Goal: Information Seeking & Learning: Learn about a topic

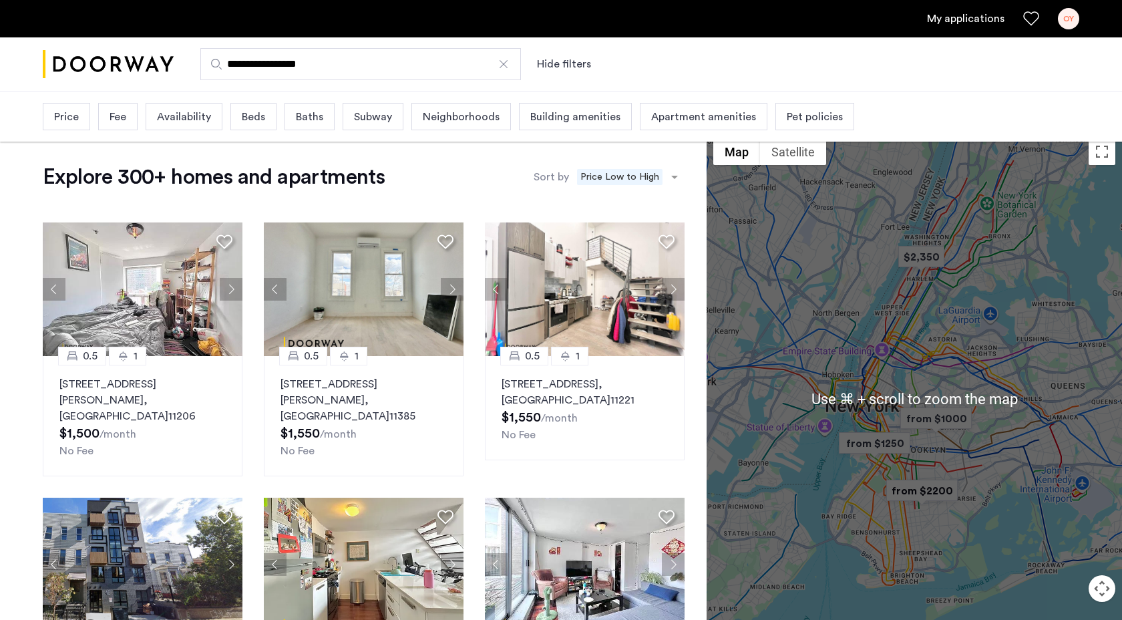
scroll to position [19, 0]
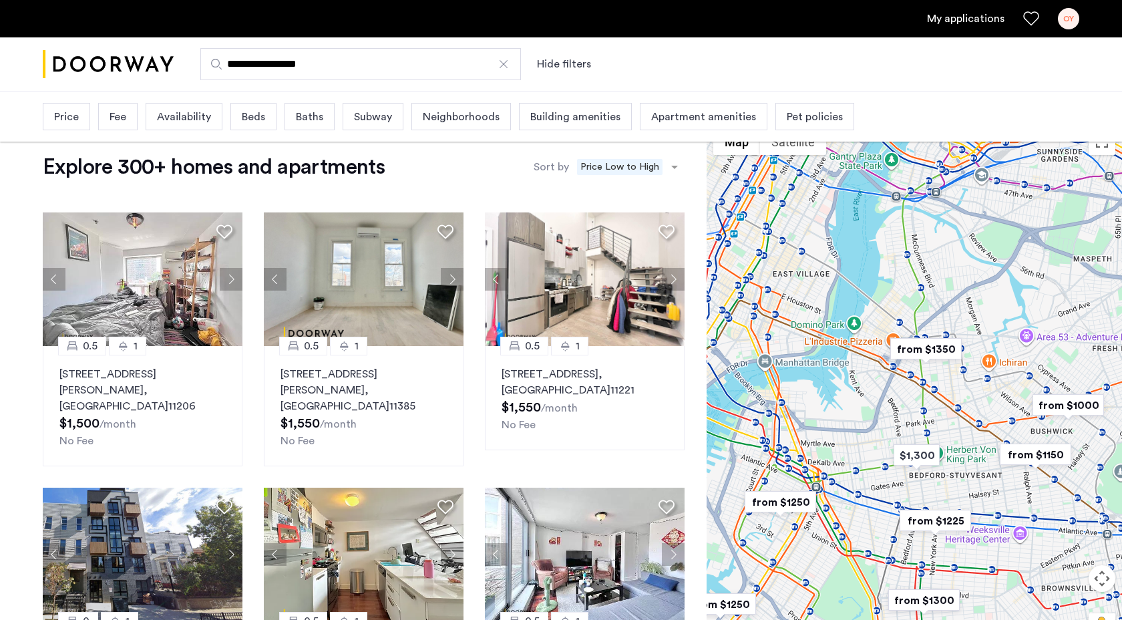
click at [922, 351] on img "from $1350" at bounding box center [926, 349] width 82 height 30
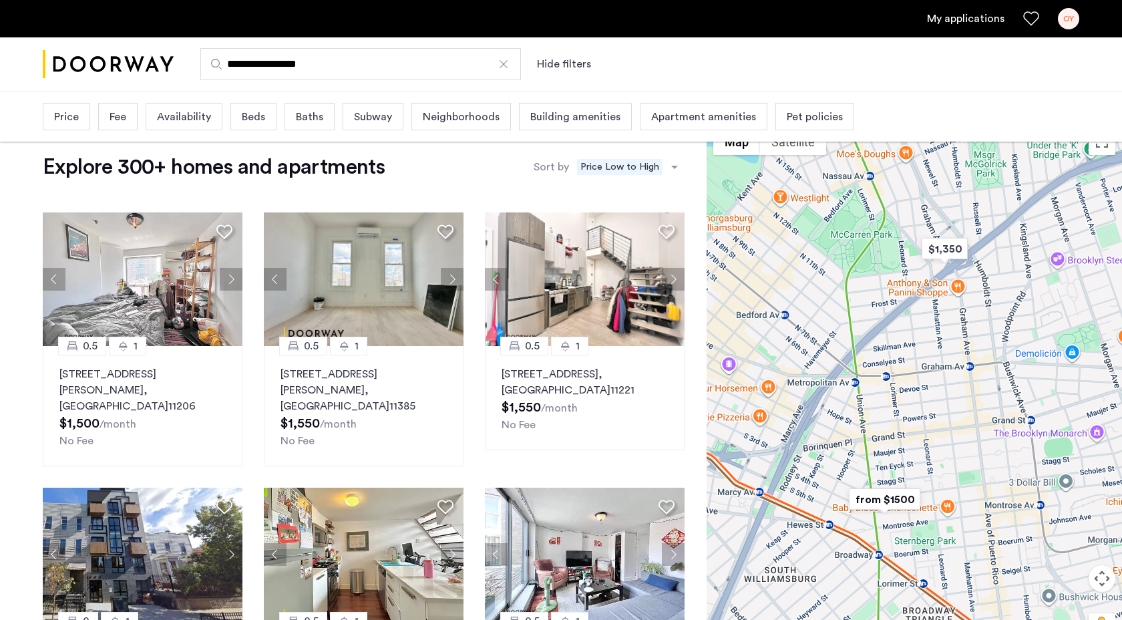
click at [904, 503] on img "from $1500" at bounding box center [885, 499] width 82 height 30
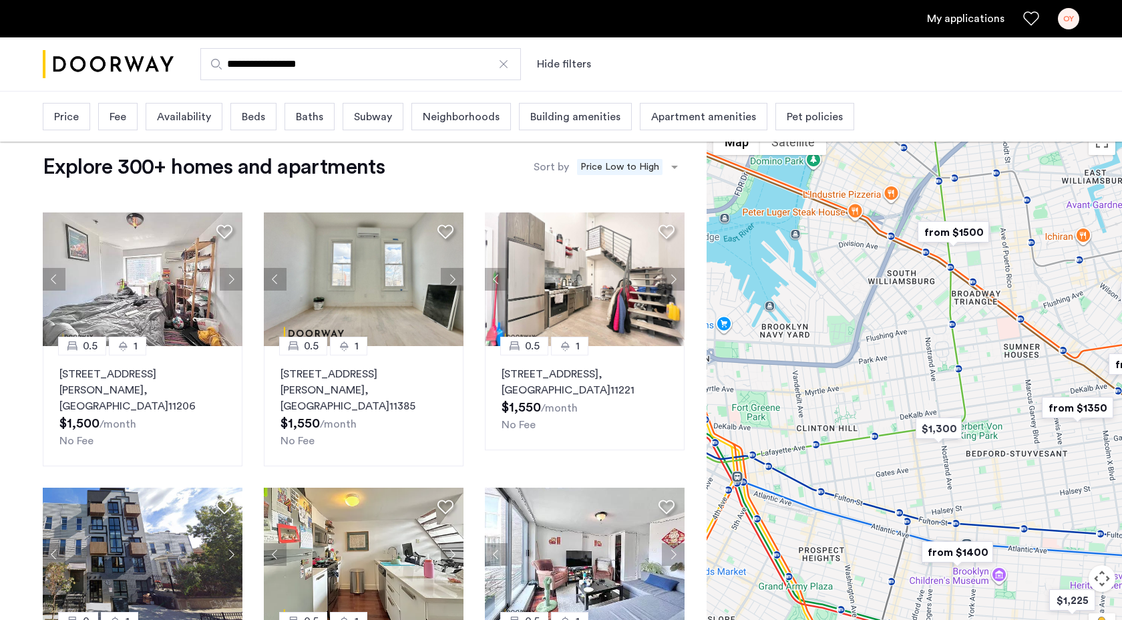
drag, startPoint x: 908, startPoint y: 457, endPoint x: 972, endPoint y: 252, distance: 214.0
click at [972, 252] on div "To navigate, press the arrow keys." at bounding box center [914, 389] width 415 height 534
click at [72, 117] on span "Price" at bounding box center [66, 117] width 25 height 16
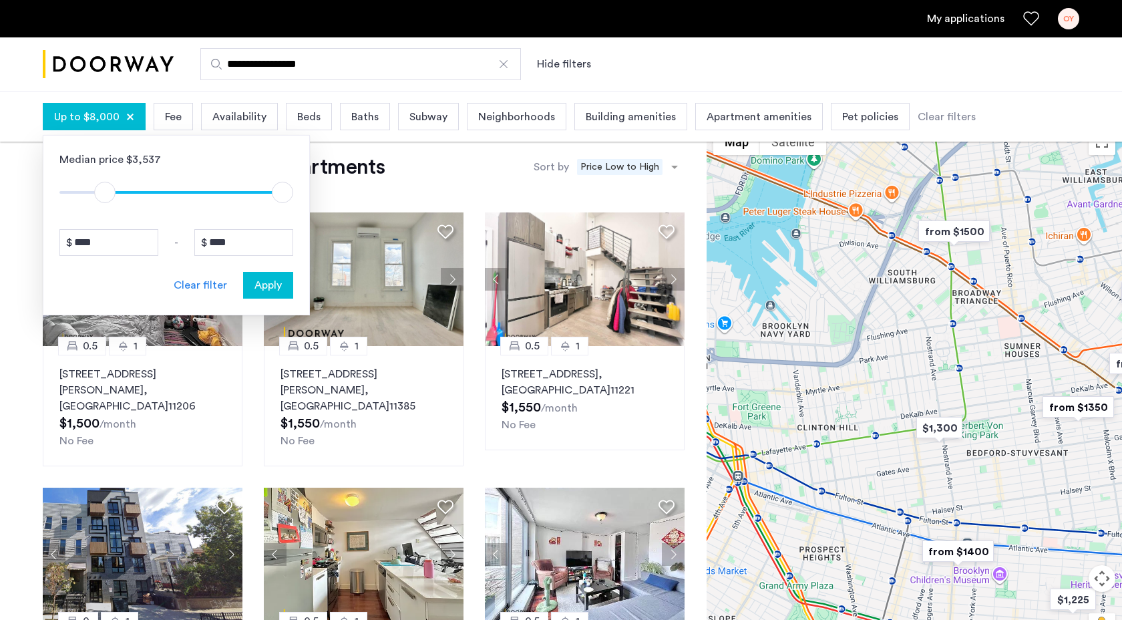
type input "****"
drag, startPoint x: 68, startPoint y: 187, endPoint x: 103, endPoint y: 186, distance: 34.8
click at [103, 186] on span "ngx-slider" at bounding box center [102, 192] width 21 height 21
click at [285, 290] on div "Apply" at bounding box center [268, 285] width 42 height 16
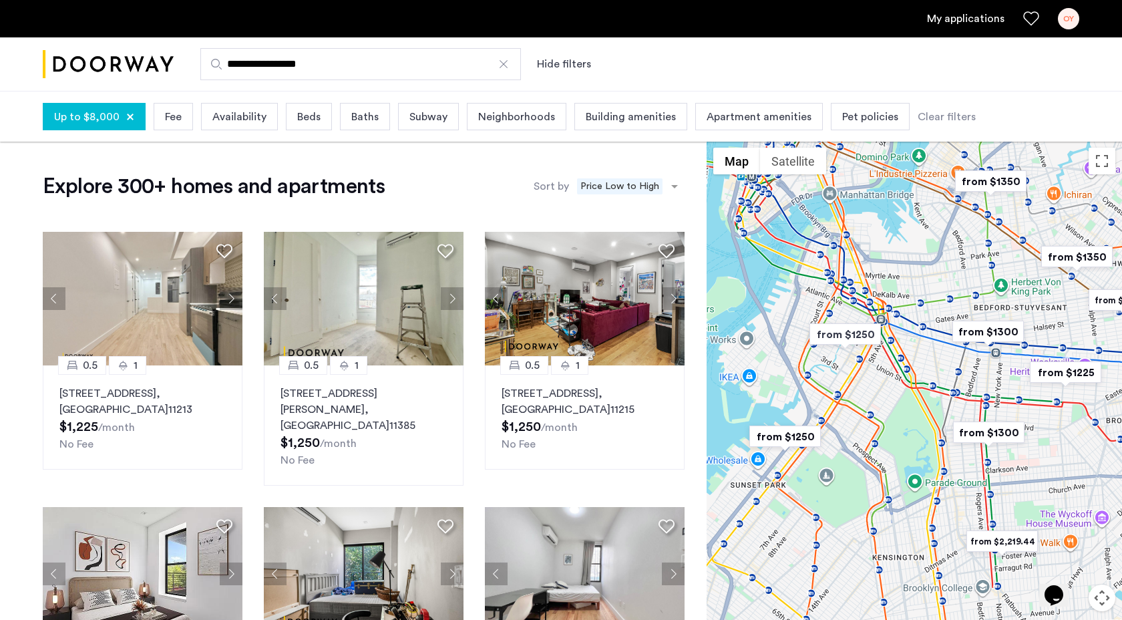
drag, startPoint x: 1011, startPoint y: 480, endPoint x: 752, endPoint y: 370, distance: 280.7
click at [752, 370] on div "To navigate, press the arrow keys." at bounding box center [914, 408] width 415 height 534
click at [228, 300] on button "Next apartment" at bounding box center [231, 298] width 23 height 23
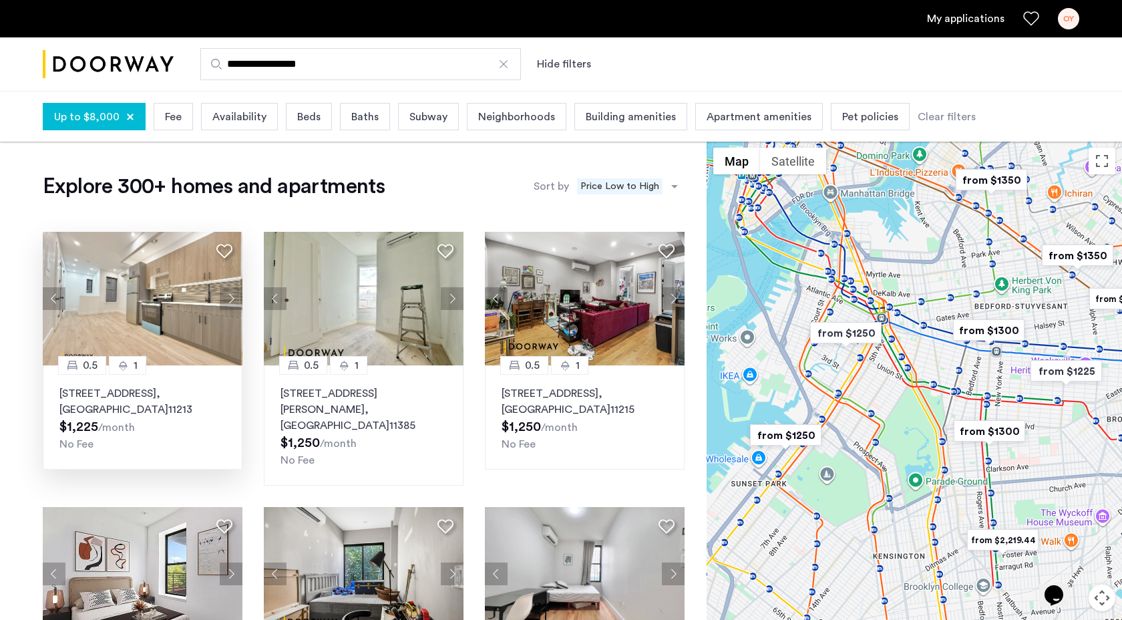
click at [602, 105] on div "Building amenities" at bounding box center [630, 116] width 113 height 27
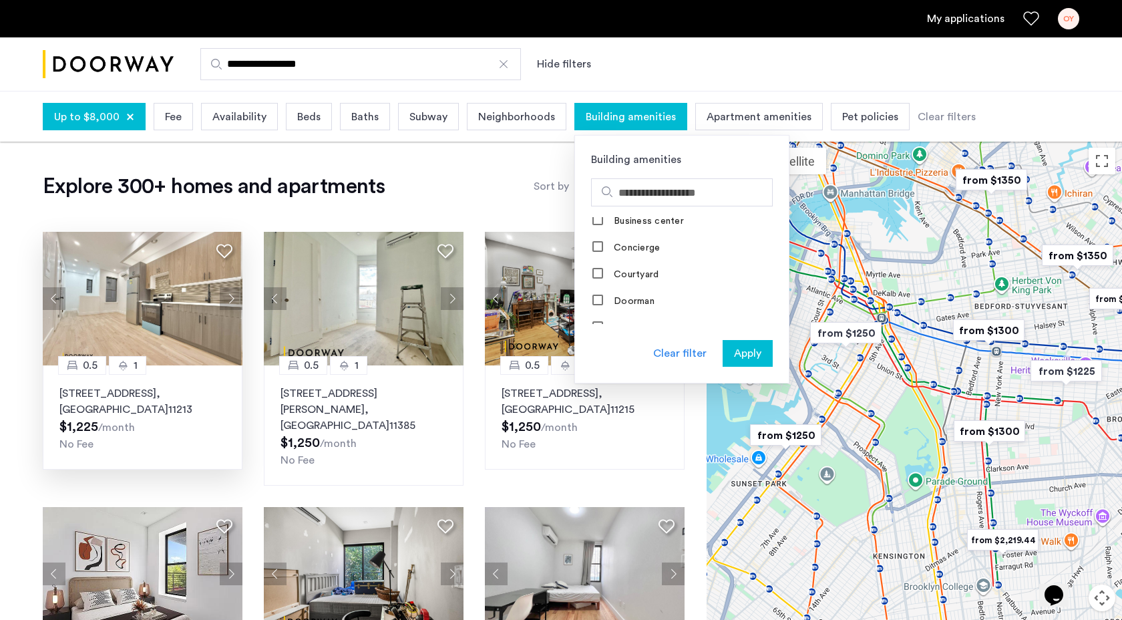
scroll to position [172, 0]
click at [618, 267] on label "Elevator" at bounding box center [631, 272] width 40 height 11
click at [747, 356] on span "Apply" at bounding box center [747, 353] width 27 height 16
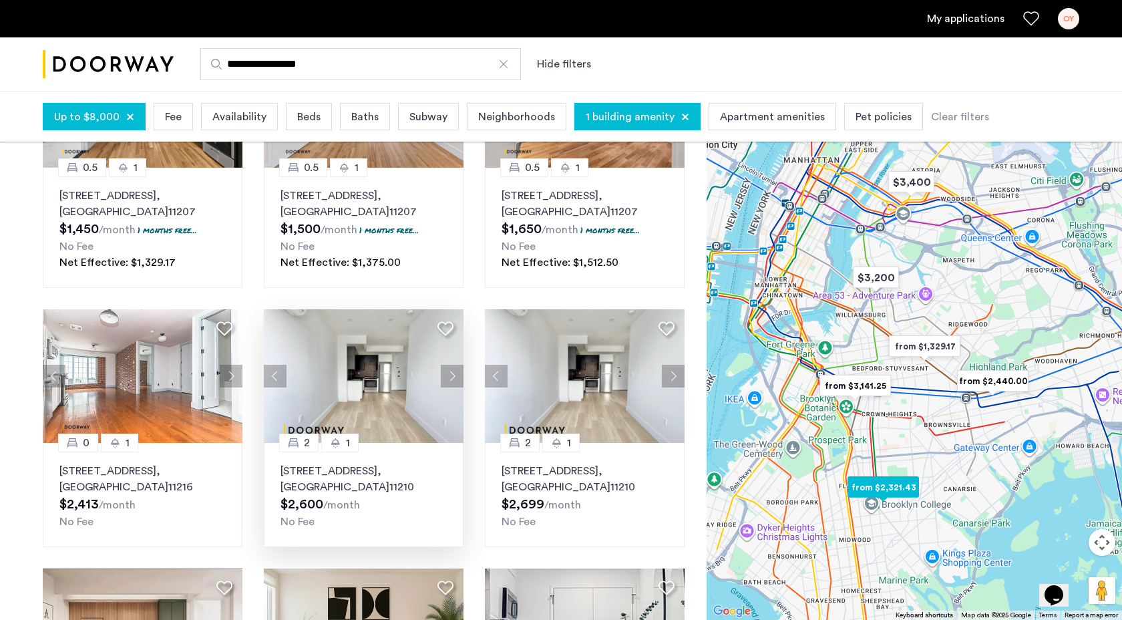
scroll to position [203, 0]
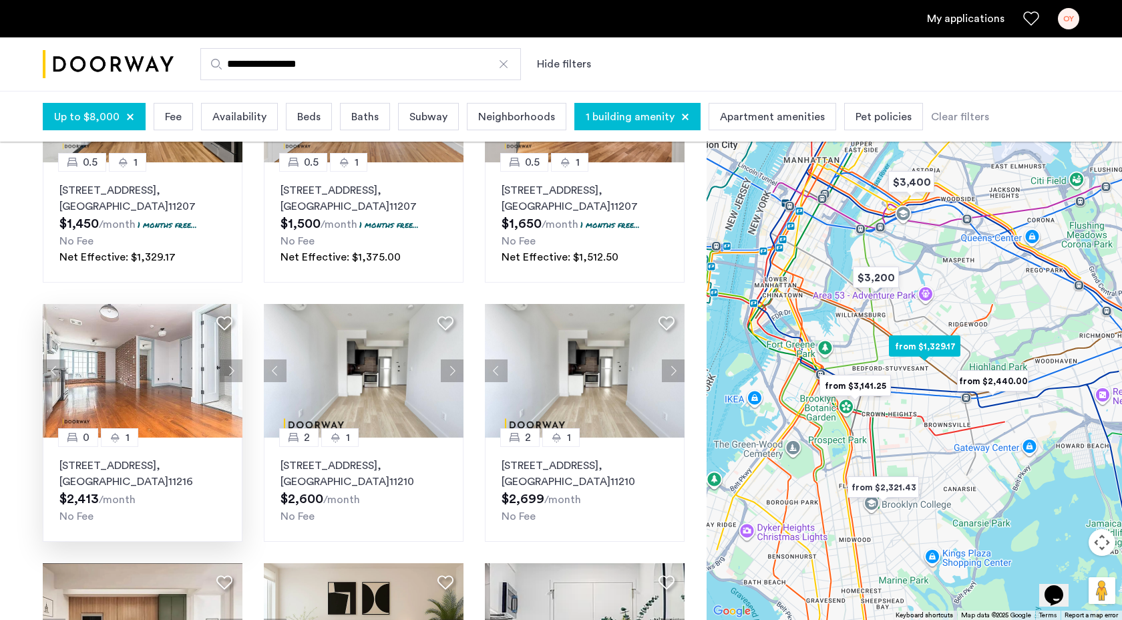
click at [230, 368] on button "Next apartment" at bounding box center [231, 370] width 23 height 23
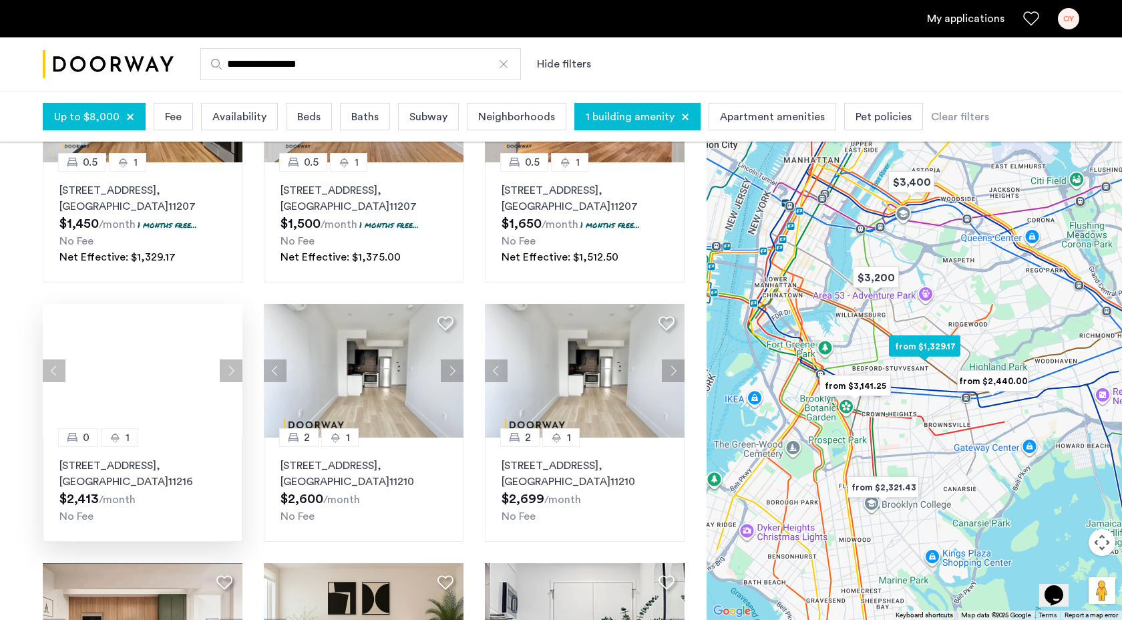
click at [230, 368] on div at bounding box center [143, 371] width 200 height 134
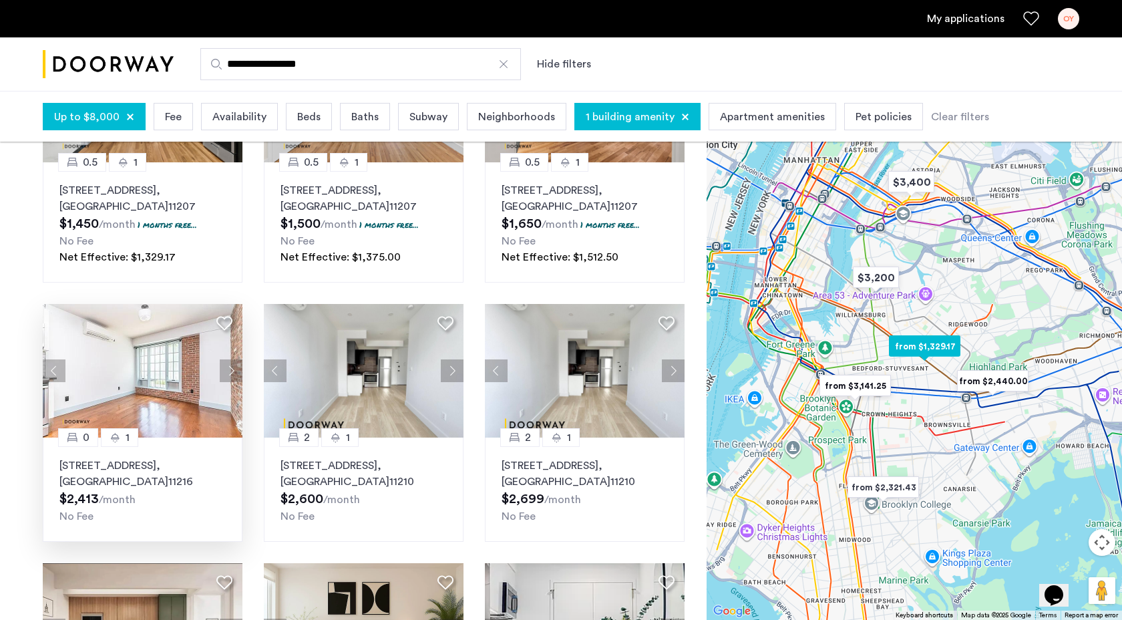
click at [230, 368] on button "Next apartment" at bounding box center [231, 370] width 23 height 23
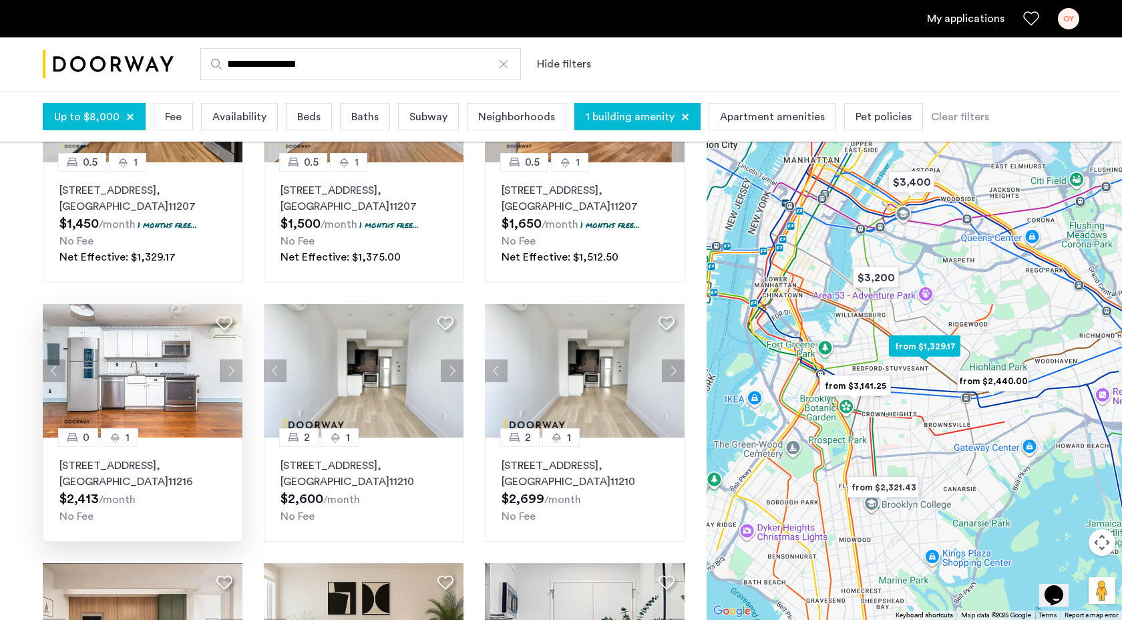
click at [230, 368] on button "Next apartment" at bounding box center [231, 370] width 23 height 23
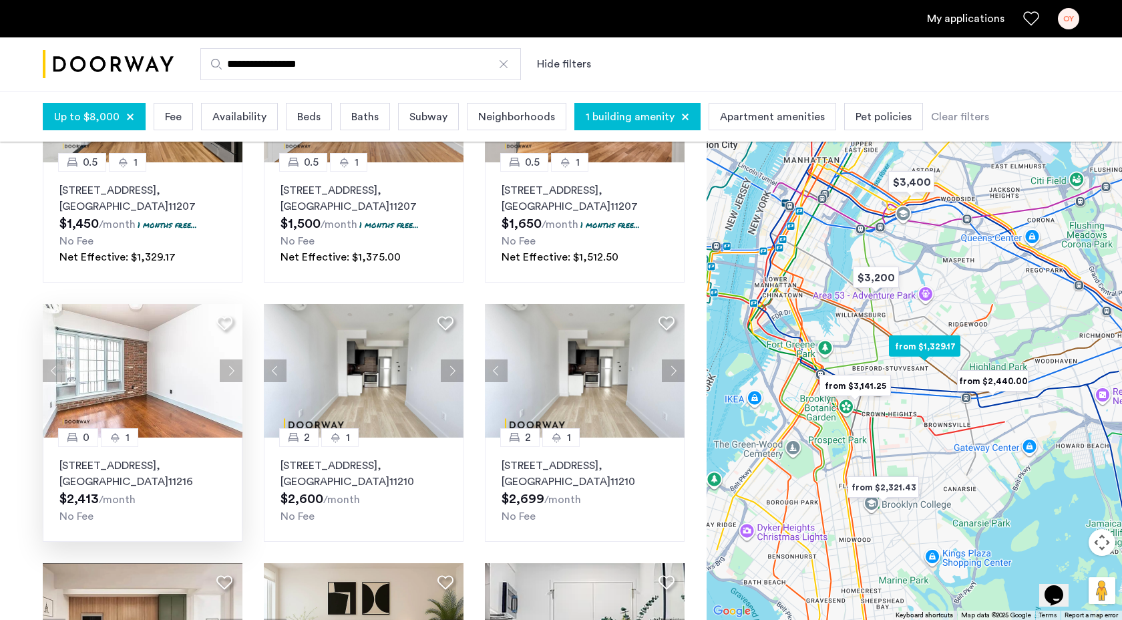
click at [230, 368] on button "Next apartment" at bounding box center [231, 370] width 23 height 23
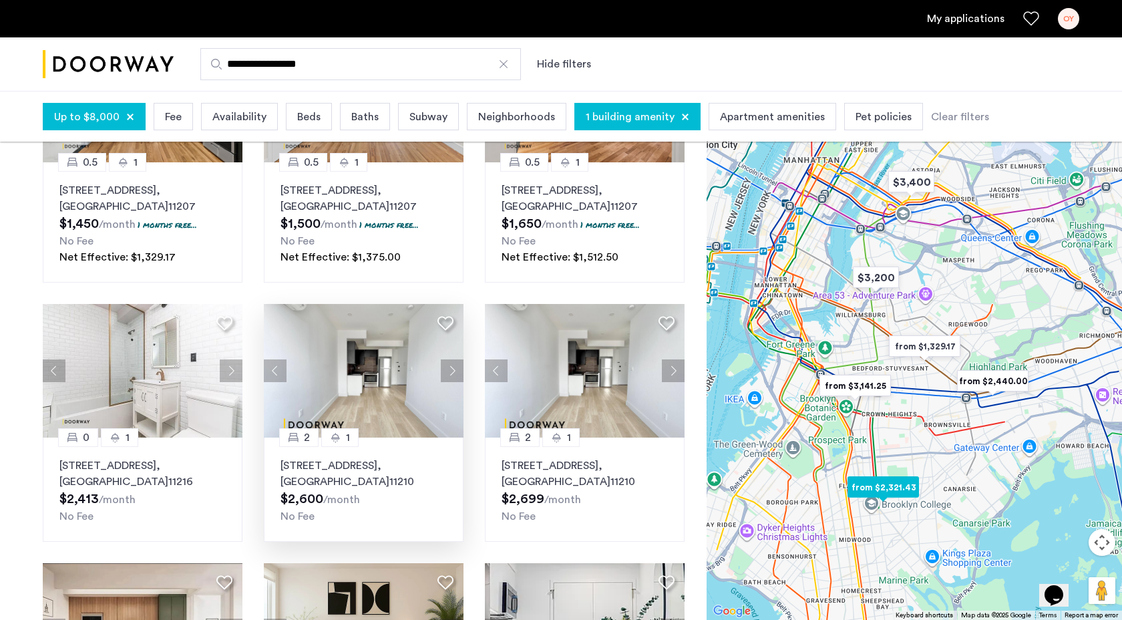
click at [458, 365] on button "Next apartment" at bounding box center [452, 370] width 23 height 23
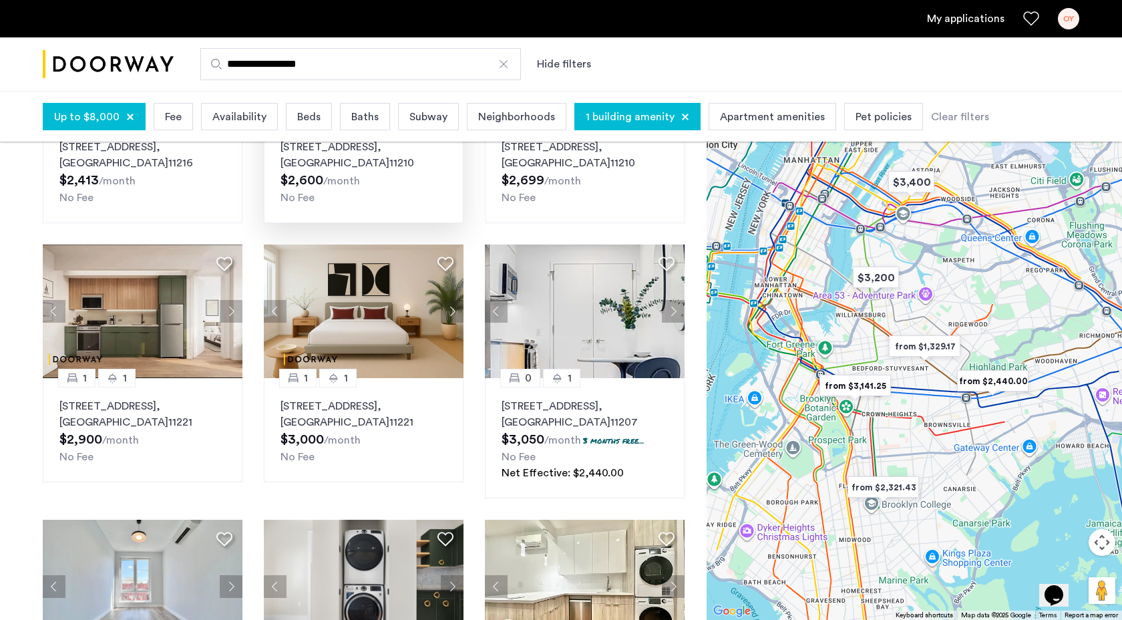
scroll to position [666, 0]
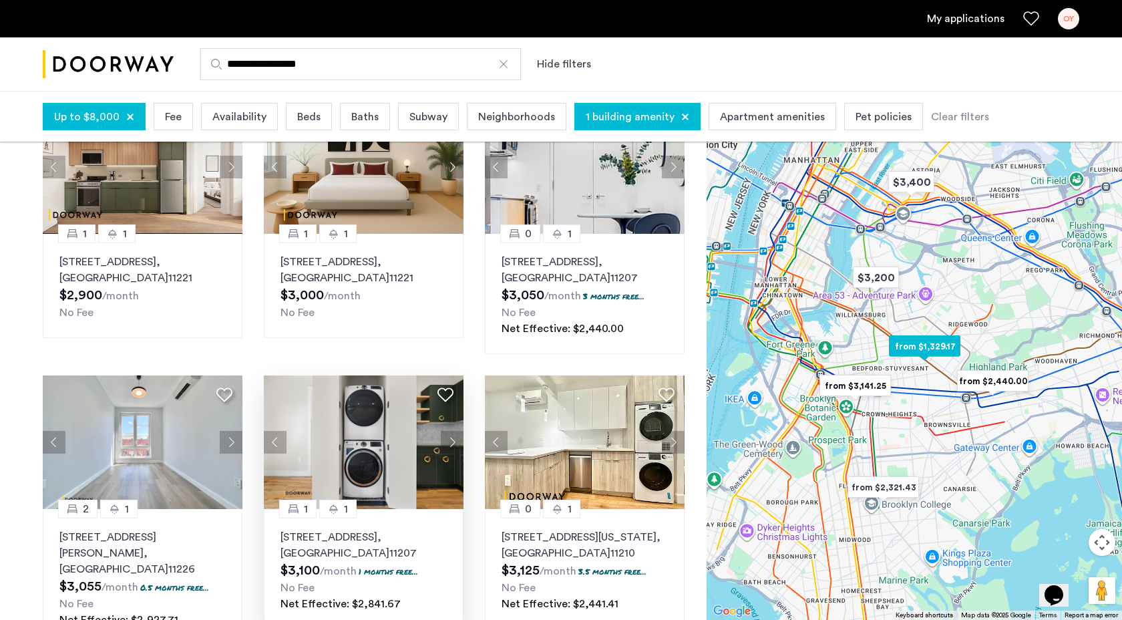
click at [453, 439] on button "Next apartment" at bounding box center [452, 442] width 23 height 23
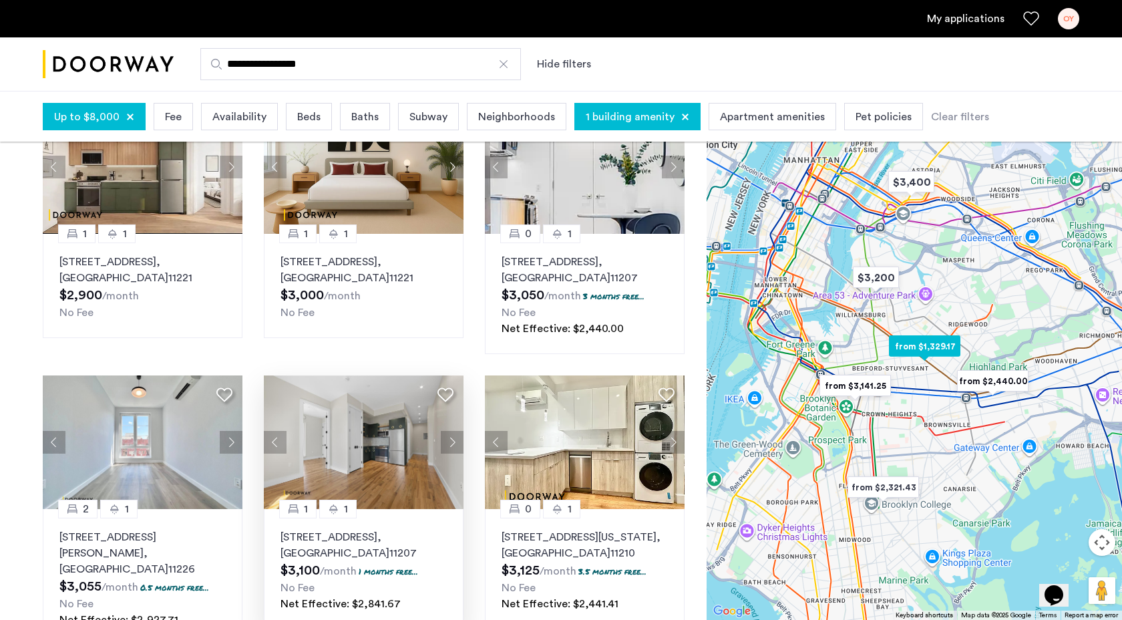
click at [454, 437] on button "Next apartment" at bounding box center [452, 442] width 23 height 23
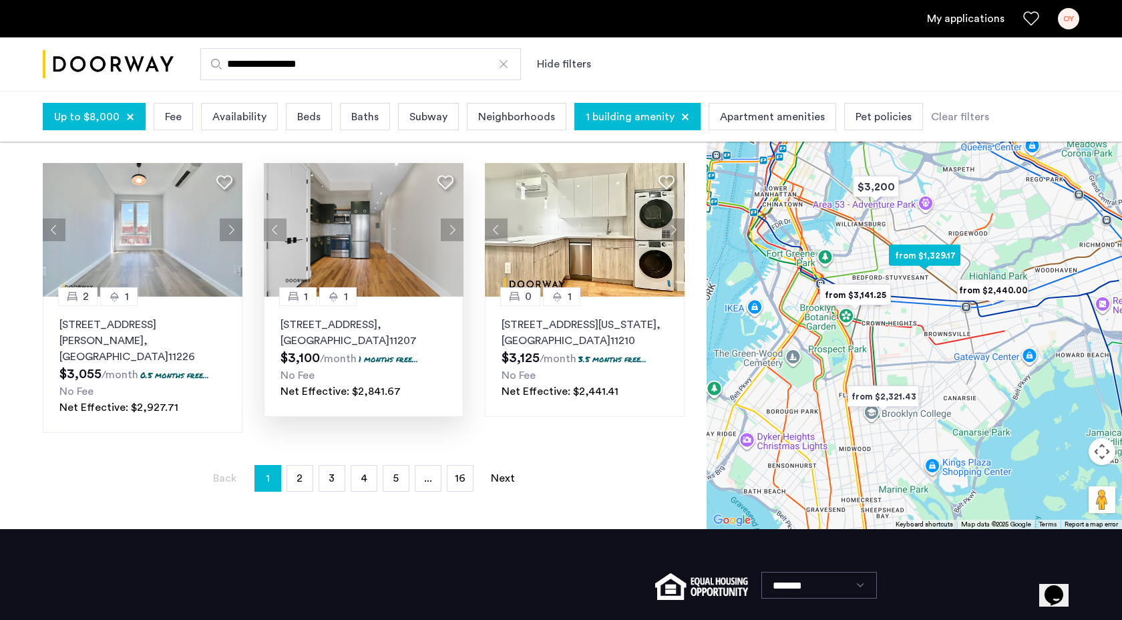
scroll to position [877, 0]
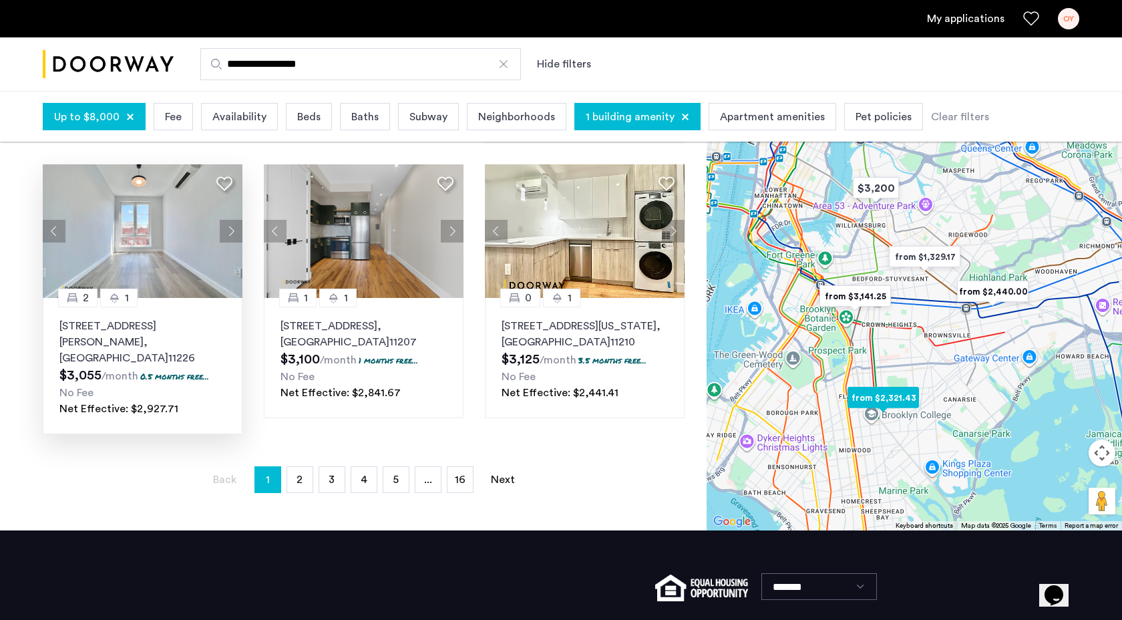
click at [230, 232] on button "Next apartment" at bounding box center [231, 231] width 23 height 23
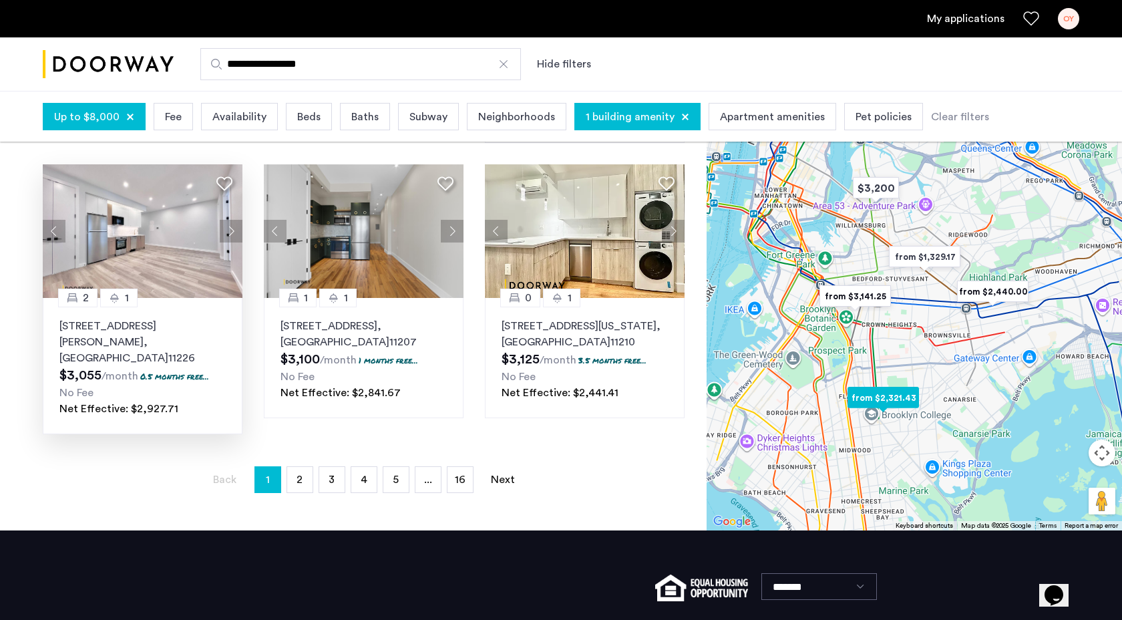
click at [230, 232] on button "Next apartment" at bounding box center [231, 231] width 23 height 23
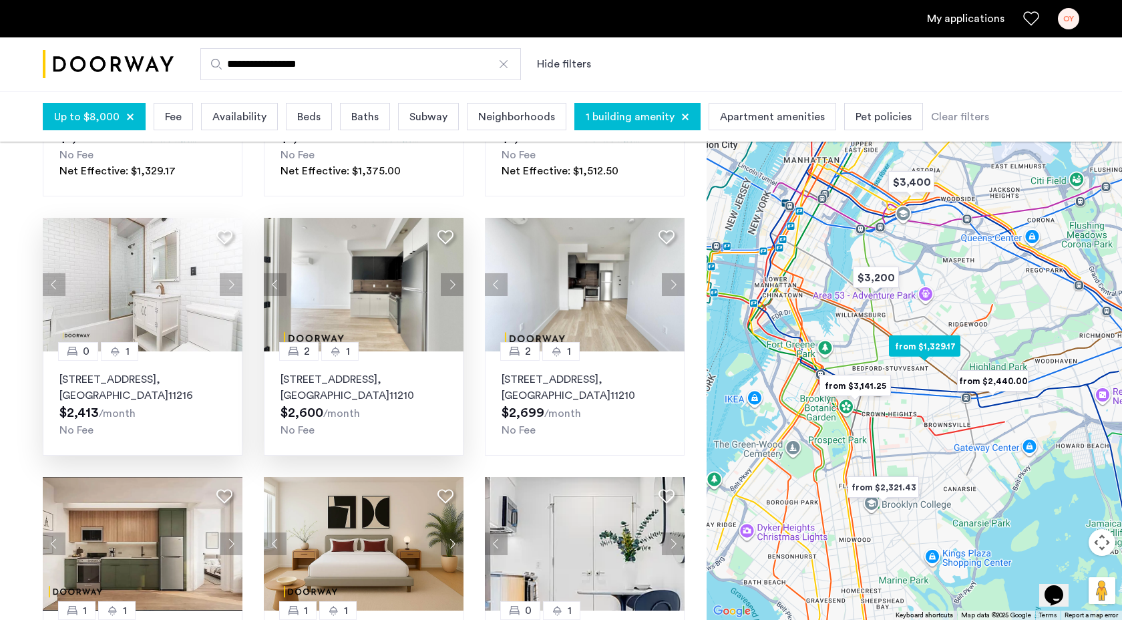
scroll to position [282, 0]
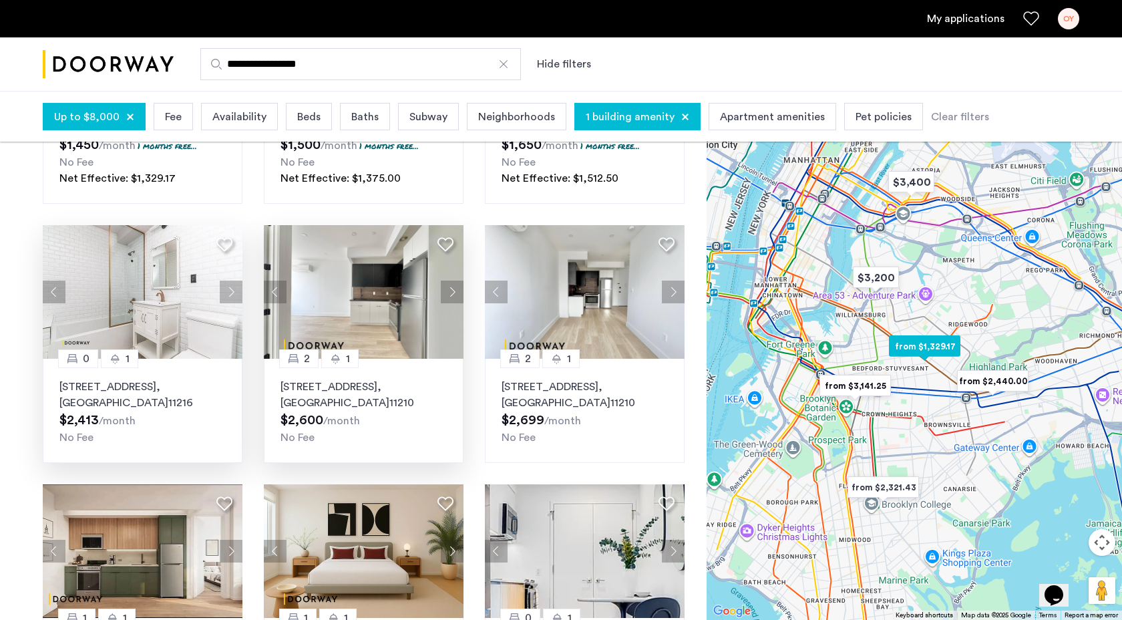
click at [234, 289] on button "Next apartment" at bounding box center [231, 292] width 23 height 23
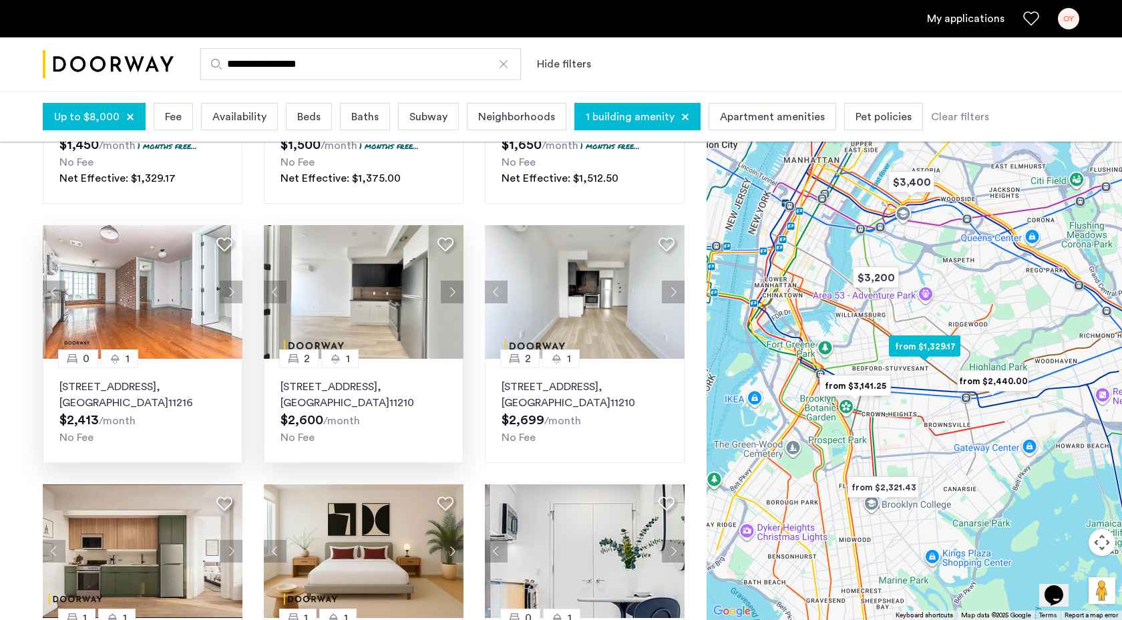
click at [234, 289] on button "Next apartment" at bounding box center [231, 292] width 23 height 23
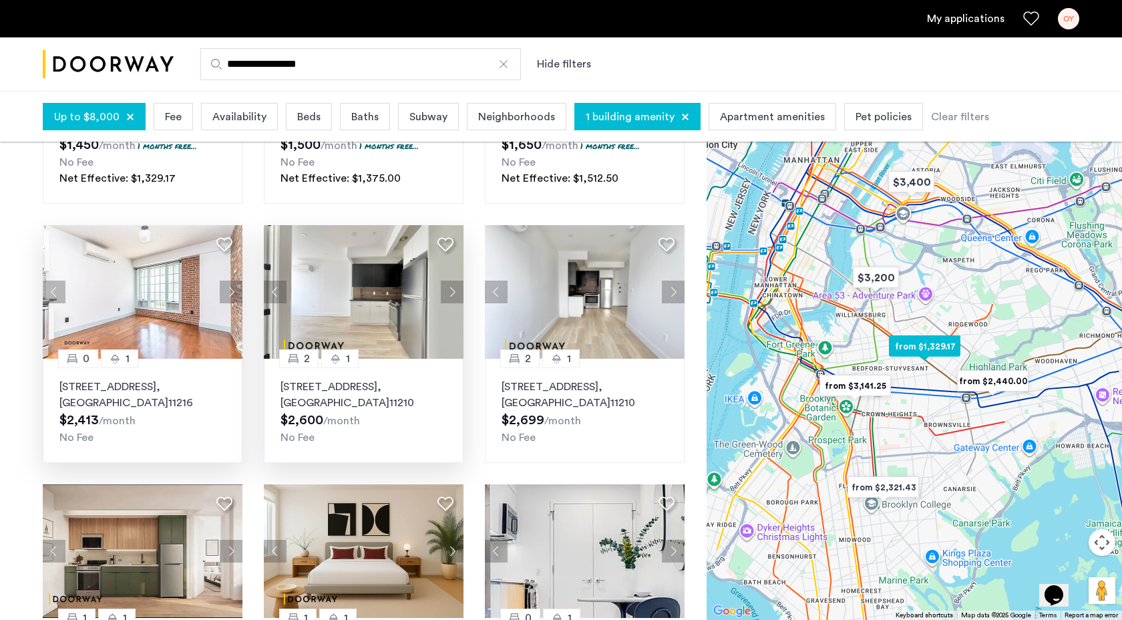
click at [234, 289] on button "Next apartment" at bounding box center [231, 292] width 23 height 23
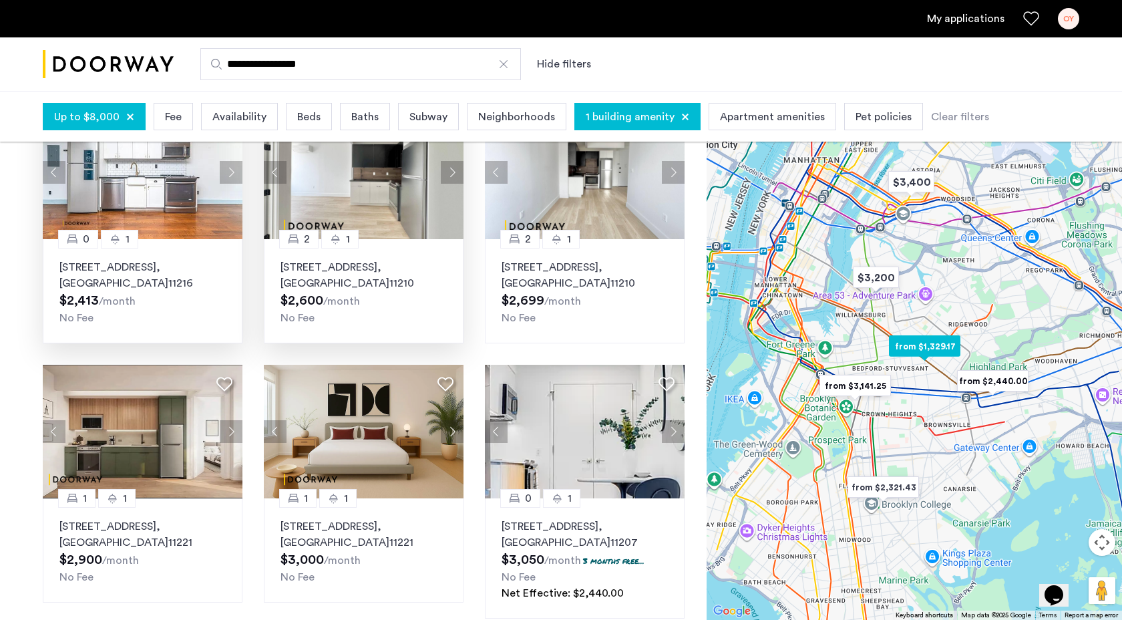
scroll to position [458, 0]
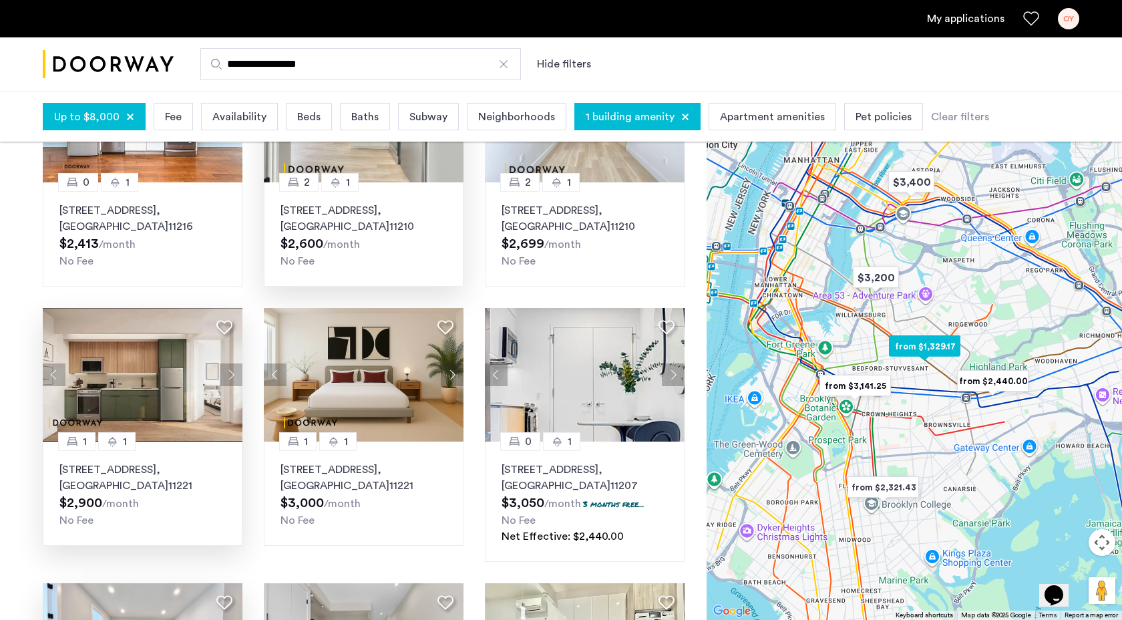
click at [99, 484] on p "[STREET_ADDRESS]" at bounding box center [142, 478] width 166 height 32
click at [126, 118] on div at bounding box center [130, 117] width 8 height 8
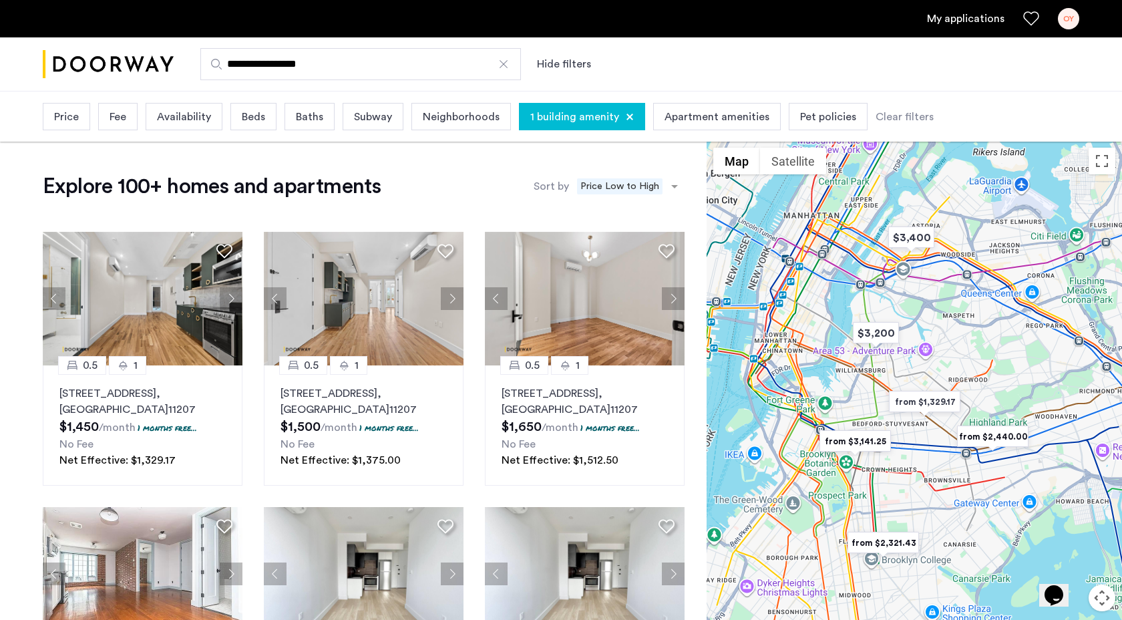
click at [626, 114] on div at bounding box center [630, 117] width 8 height 8
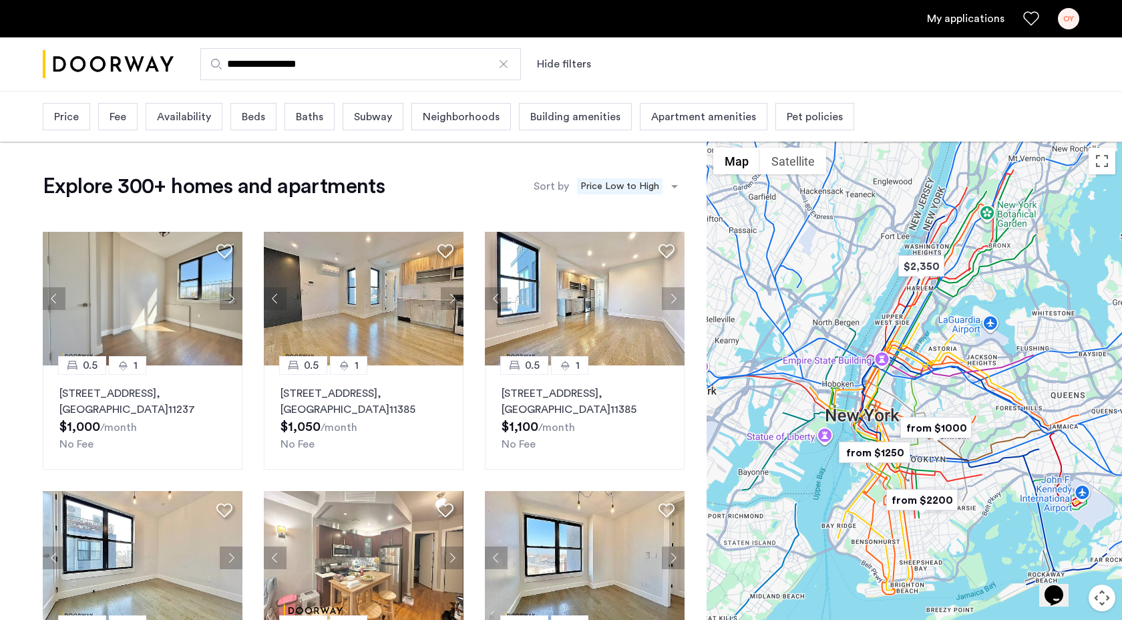
click at [588, 125] on span "Building amenities" at bounding box center [575, 117] width 90 height 16
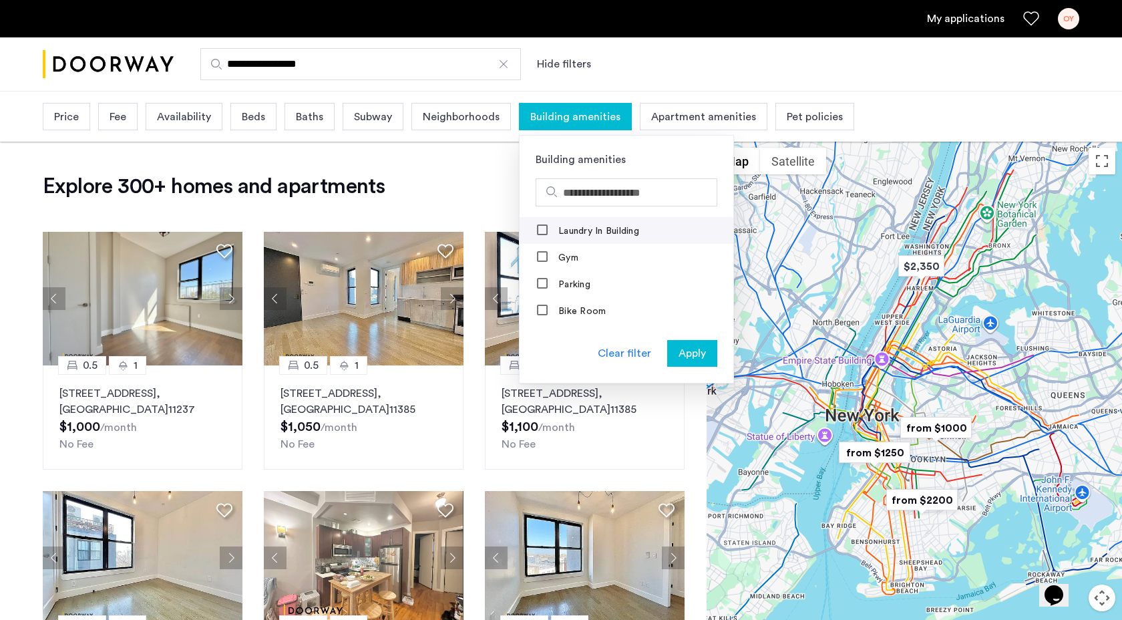
click at [546, 222] on mat-checkbox "Laundry In Building" at bounding box center [627, 230] width 214 height 27
click at [546, 229] on div "Laundry In Building" at bounding box center [589, 230] width 104 height 13
click at [687, 355] on span "Apply" at bounding box center [692, 353] width 27 height 16
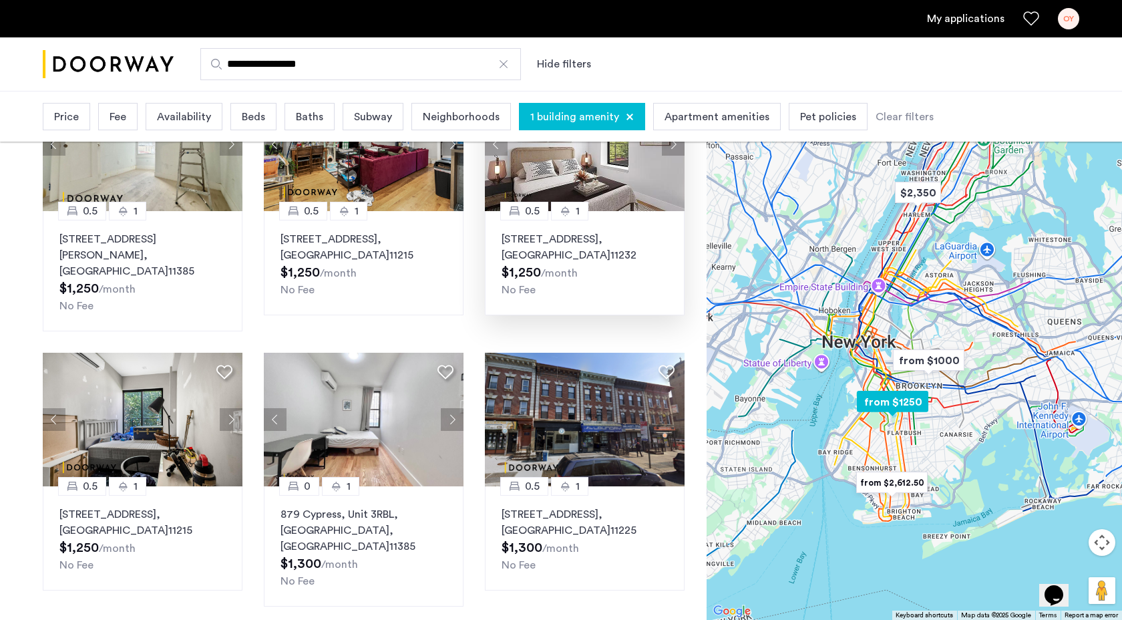
scroll to position [458, 0]
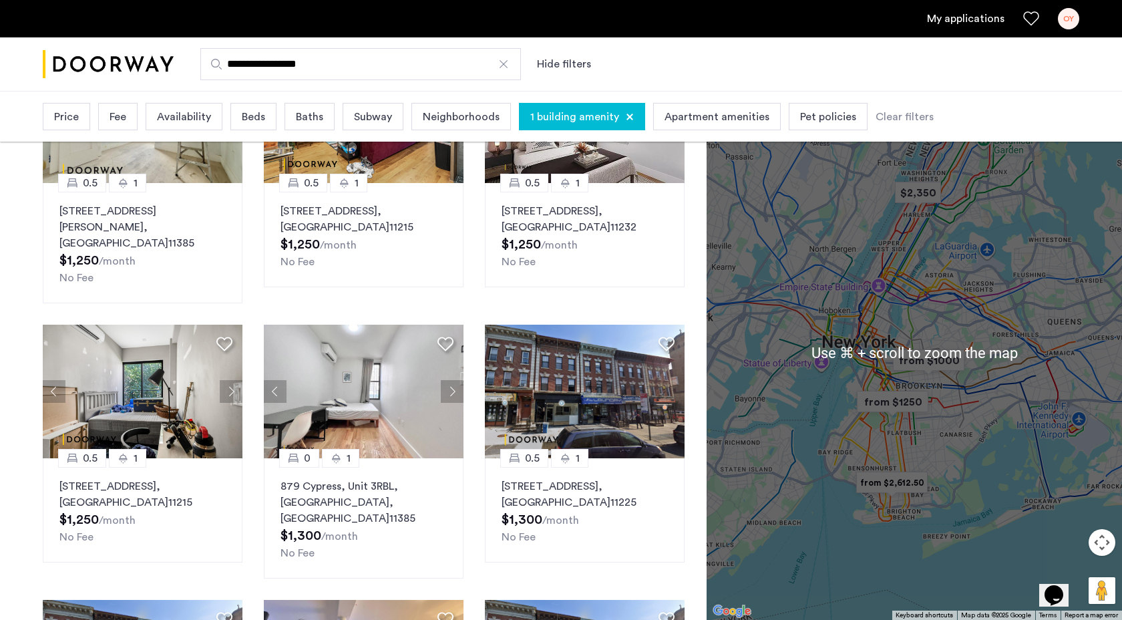
click at [912, 516] on div "To navigate, press the arrow keys." at bounding box center [914, 352] width 415 height 534
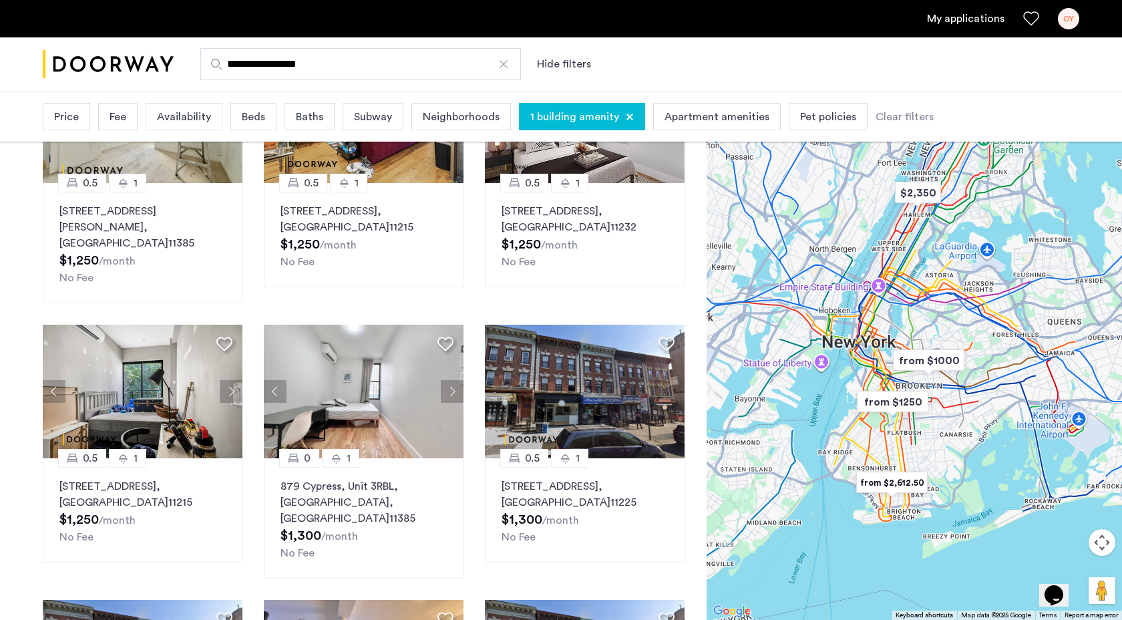
click at [1112, 550] on button "Map camera controls" at bounding box center [1102, 542] width 27 height 27
click at [1061, 512] on button "Zoom in" at bounding box center [1068, 509] width 27 height 27
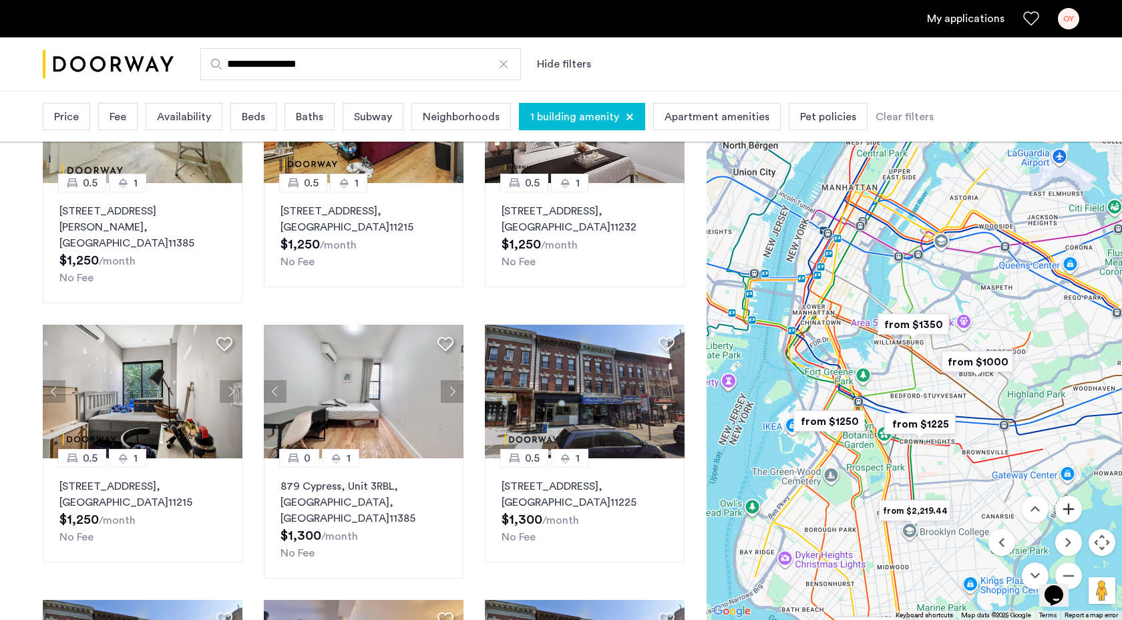
click at [1061, 512] on button "Zoom in" at bounding box center [1068, 509] width 27 height 27
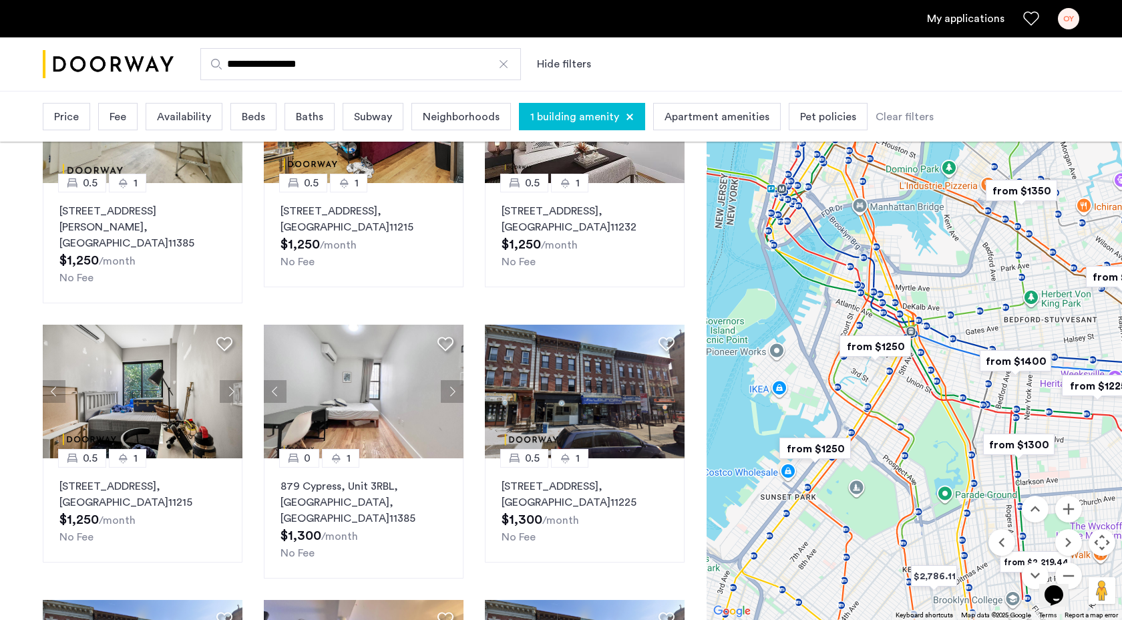
drag, startPoint x: 840, startPoint y: 484, endPoint x: 962, endPoint y: 340, distance: 188.6
click at [962, 340] on div "To navigate, press the arrow keys." at bounding box center [914, 352] width 415 height 534
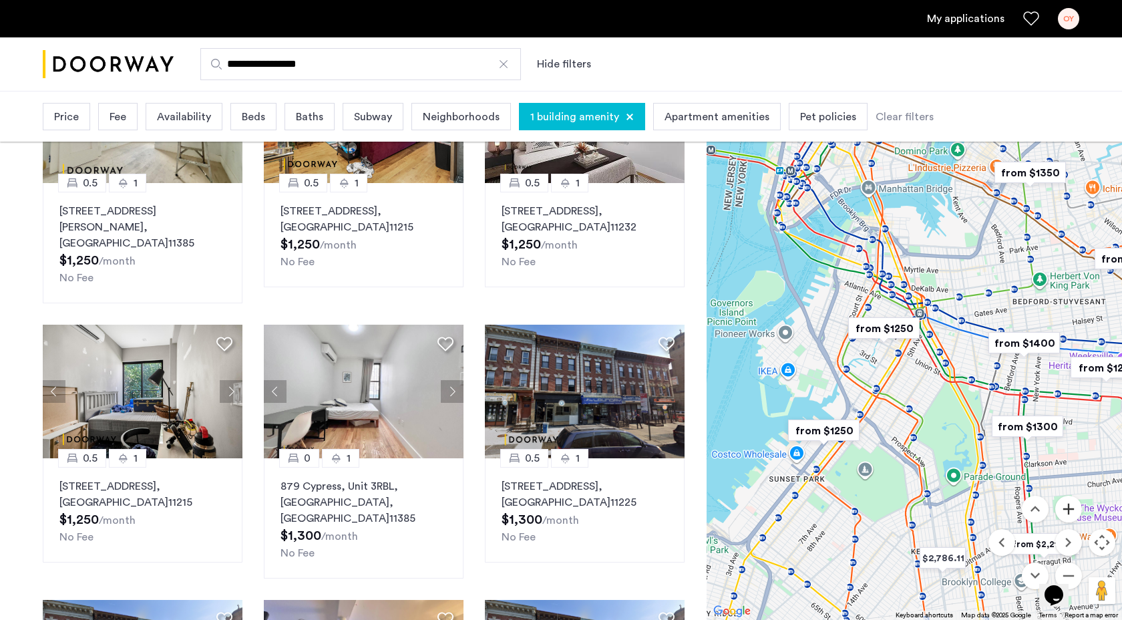
click at [1079, 507] on button "Zoom in" at bounding box center [1068, 509] width 27 height 27
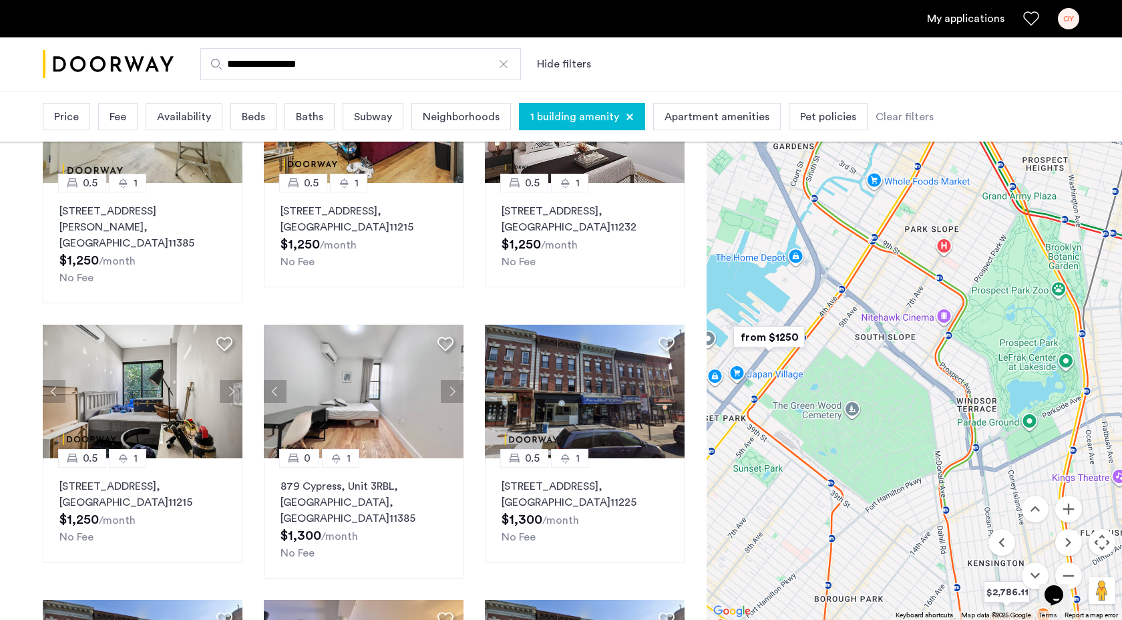
drag, startPoint x: 969, startPoint y: 478, endPoint x: 1006, endPoint y: 289, distance: 192.6
click at [1006, 289] on div "To navigate, press the arrow keys." at bounding box center [914, 352] width 415 height 534
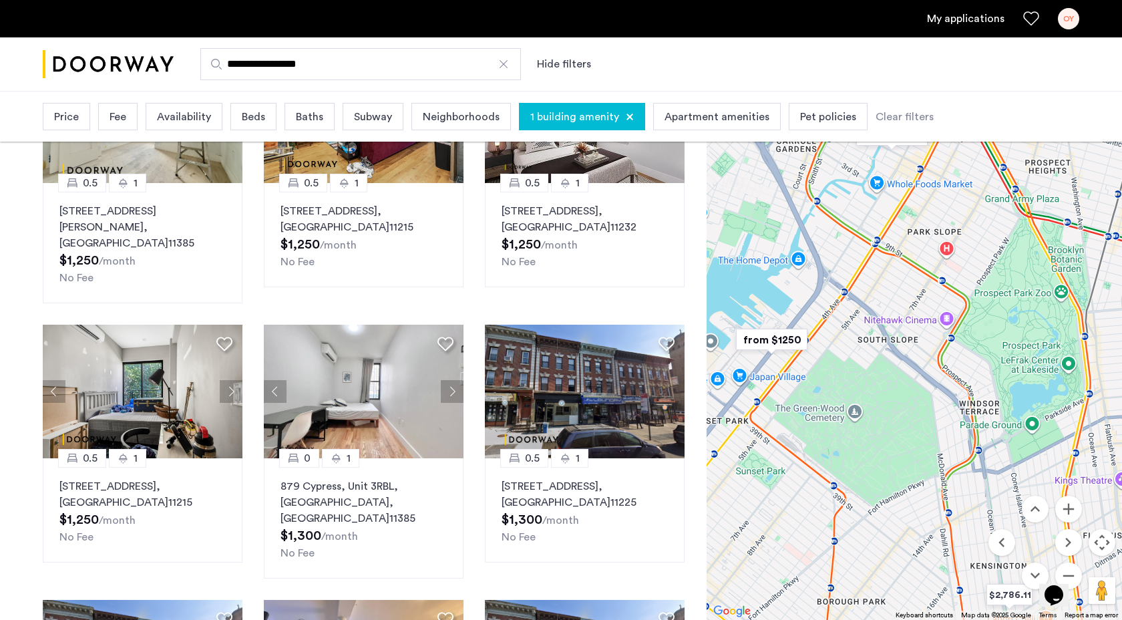
click at [1075, 572] on div "Opens Chat This icon Opens the chat window." at bounding box center [1061, 572] width 32 height 0
click at [1077, 572] on div "Opens Chat This icon Opens the chat window." at bounding box center [1061, 572] width 32 height 0
drag, startPoint x: 1062, startPoint y: 576, endPoint x: 901, endPoint y: 596, distance: 162.2
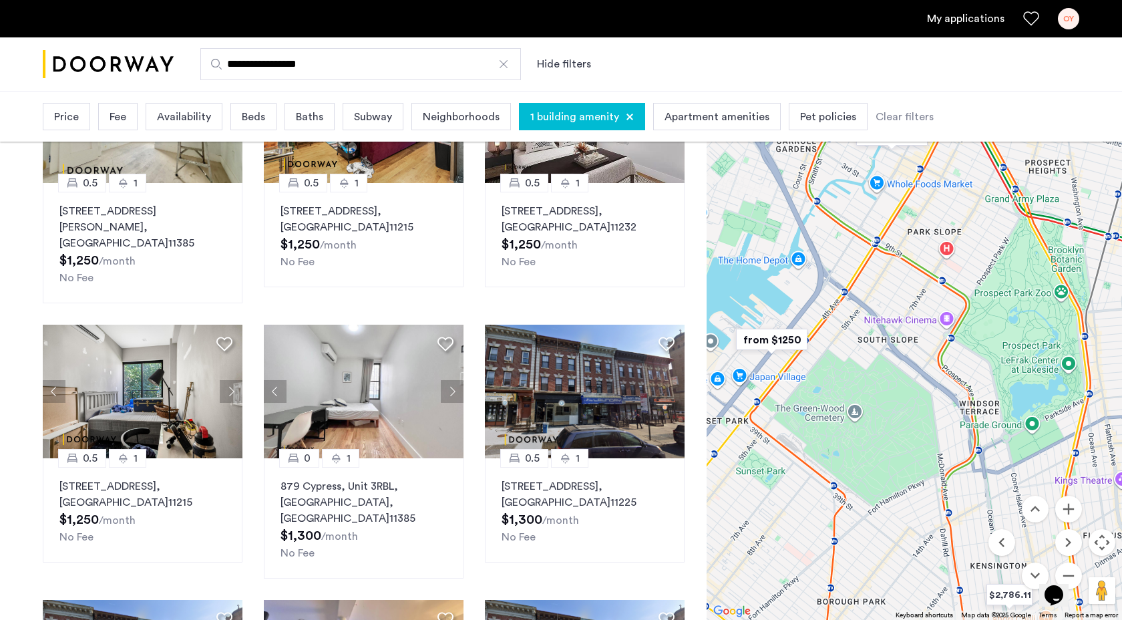
click at [1039, 596] on html "Opens Chat This icon Opens the chat window." at bounding box center [1060, 586] width 43 height 40
click at [1074, 572] on div "Opens Chat This icon Opens the chat window." at bounding box center [1061, 572] width 32 height 0
click at [1072, 572] on div "Opens Chat This icon Opens the chat window." at bounding box center [1061, 572] width 32 height 0
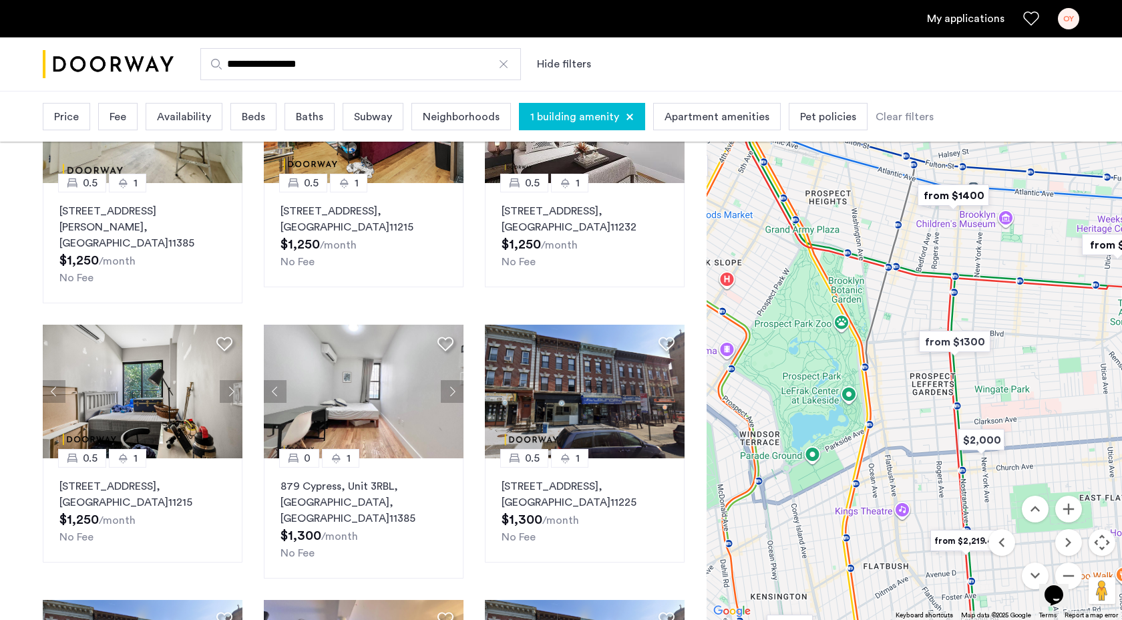
drag, startPoint x: 948, startPoint y: 385, endPoint x: 739, endPoint y: 415, distance: 211.1
click at [739, 415] on div "To navigate, press the arrow keys." at bounding box center [914, 352] width 415 height 534
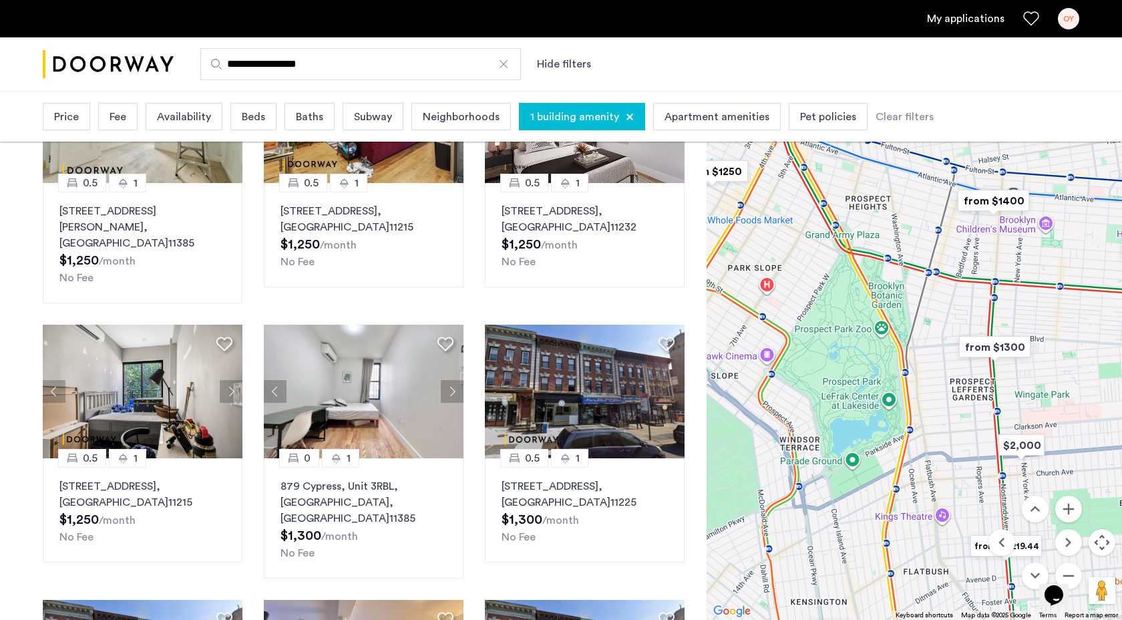
drag, startPoint x: 739, startPoint y: 415, endPoint x: 767, endPoint y: 413, distance: 28.8
click at [767, 413] on div "To navigate, press the arrow keys." at bounding box center [914, 352] width 415 height 534
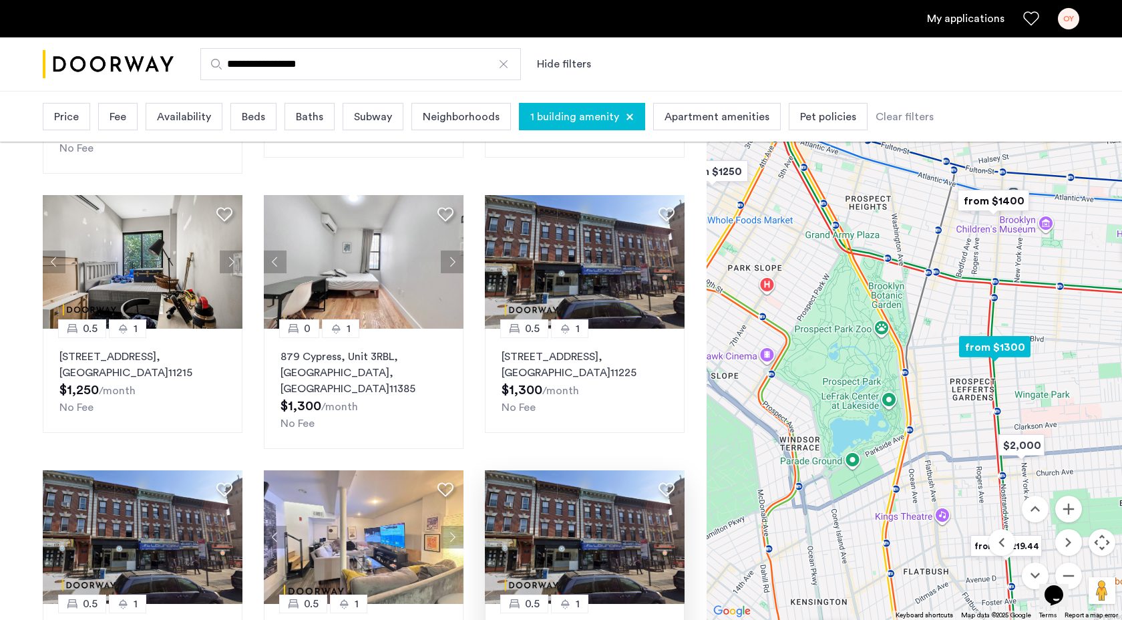
scroll to position [585, 0]
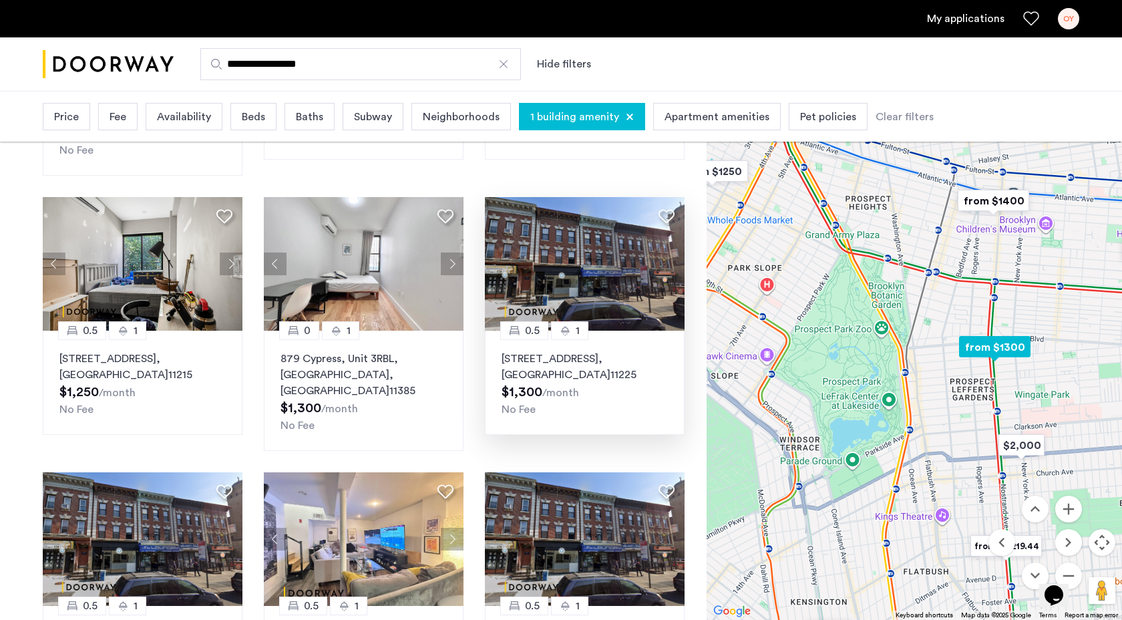
click at [540, 351] on p "[STREET_ADDRESS]" at bounding box center [585, 367] width 166 height 32
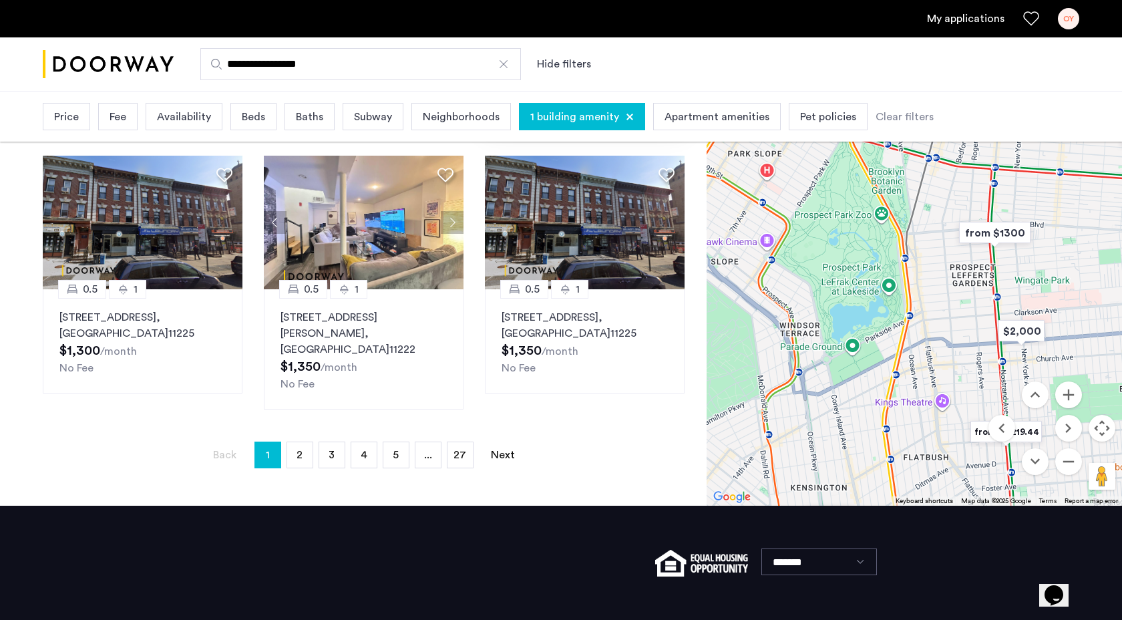
scroll to position [918, 0]
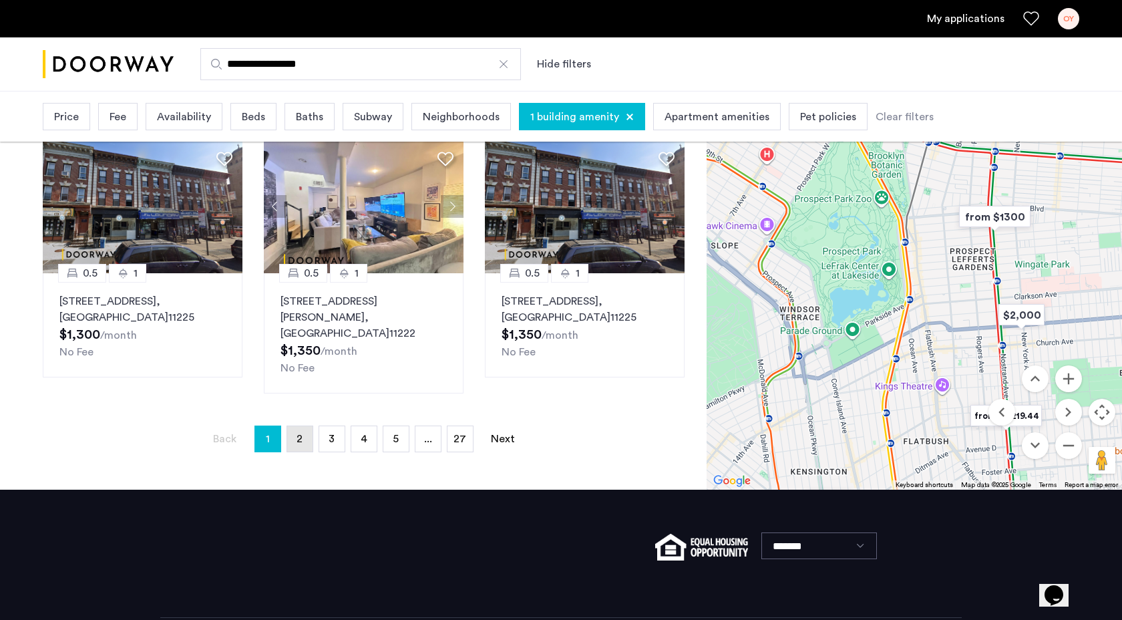
click at [298, 426] on link "page 2" at bounding box center [299, 438] width 25 height 25
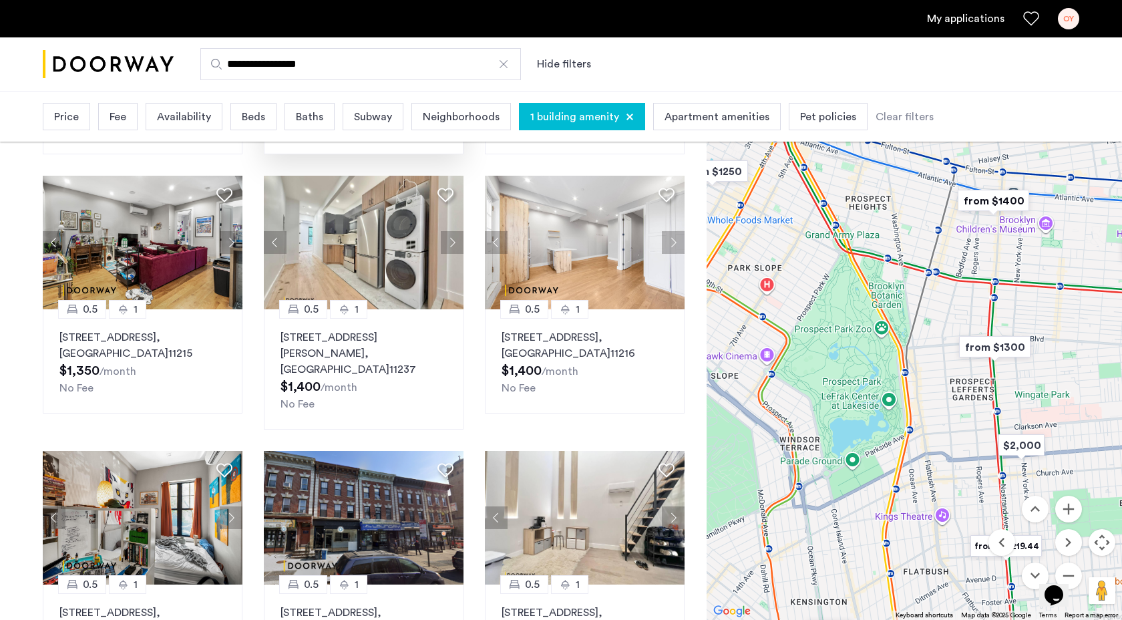
scroll to position [316, 0]
click at [448, 244] on button "Next apartment" at bounding box center [452, 241] width 23 height 23
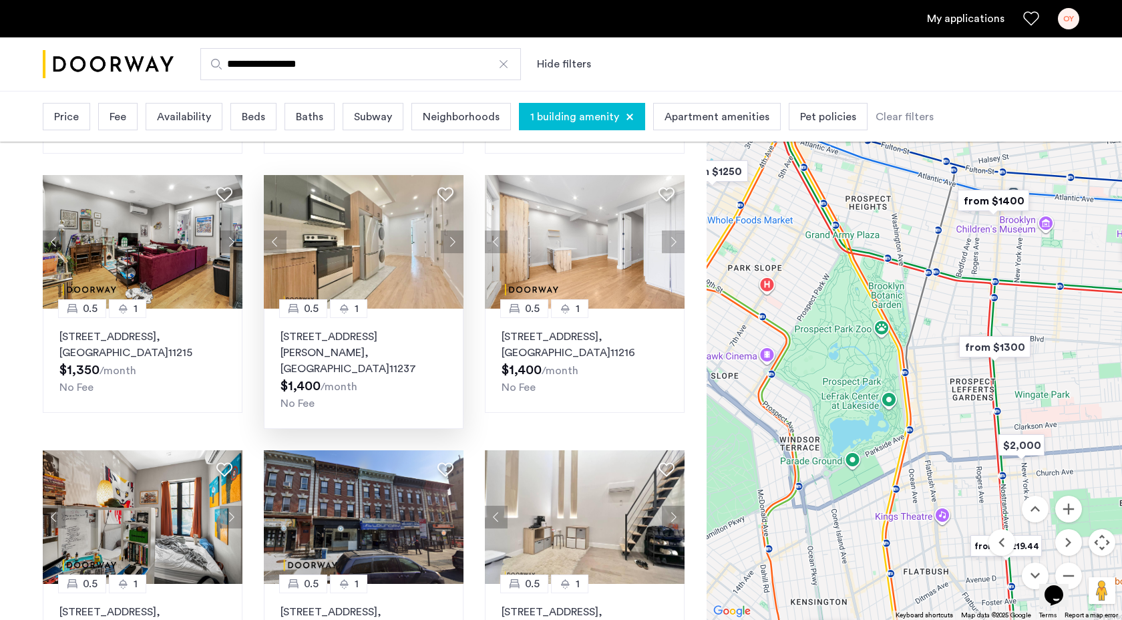
click at [447, 241] on button "Next apartment" at bounding box center [452, 241] width 23 height 23
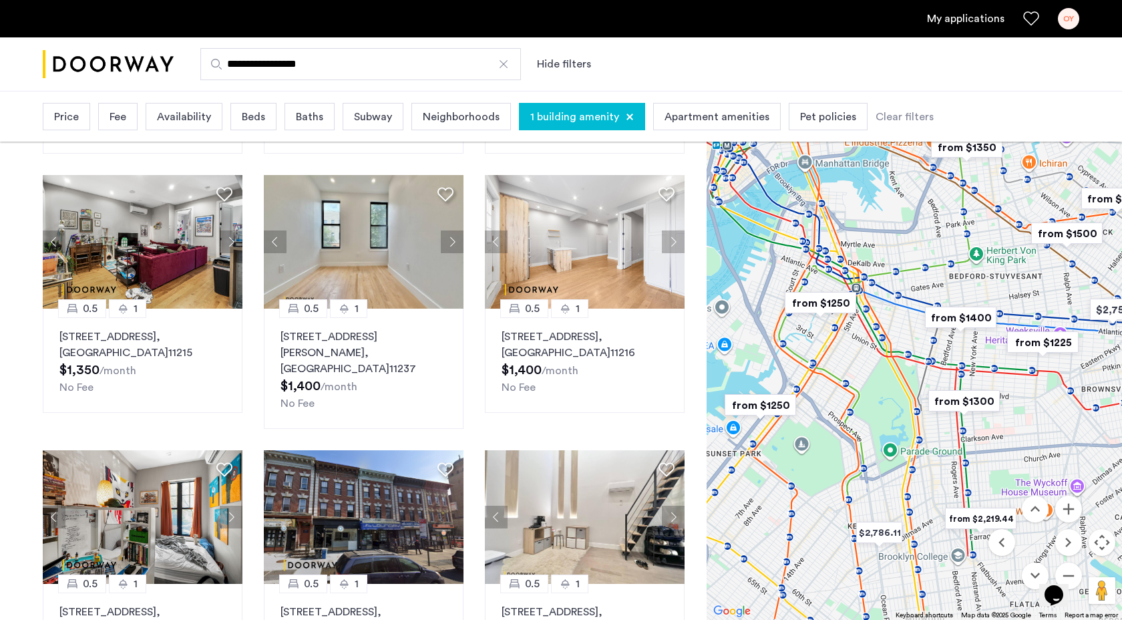
drag, startPoint x: 949, startPoint y: 447, endPoint x: 910, endPoint y: 459, distance: 41.2
click at [910, 459] on div "To navigate, press the arrow keys." at bounding box center [914, 352] width 415 height 534
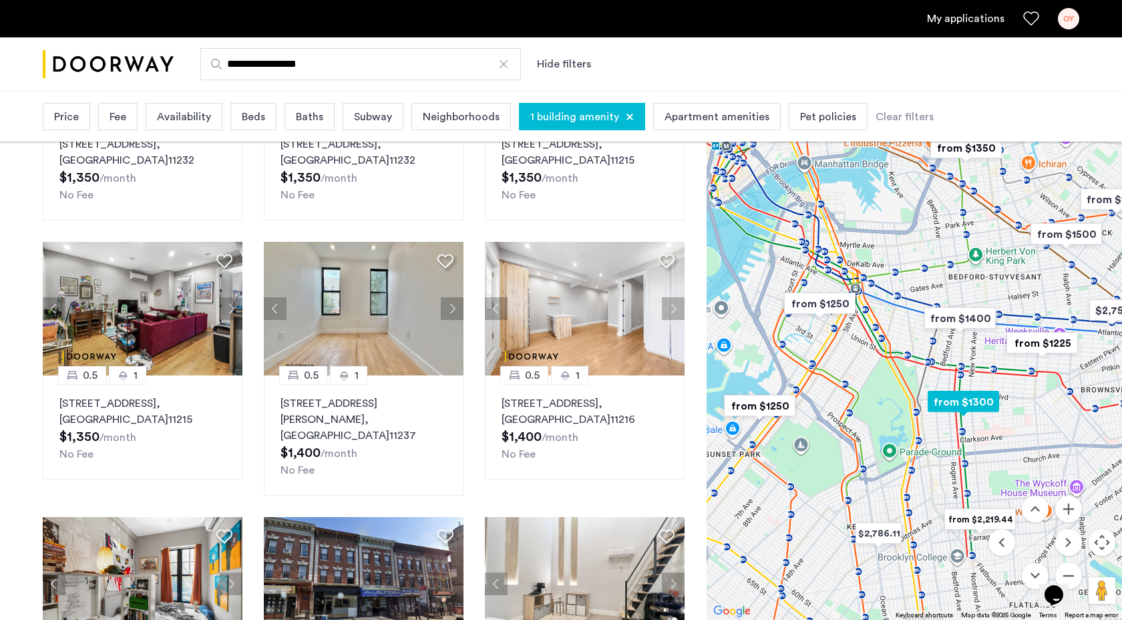
scroll to position [246, 0]
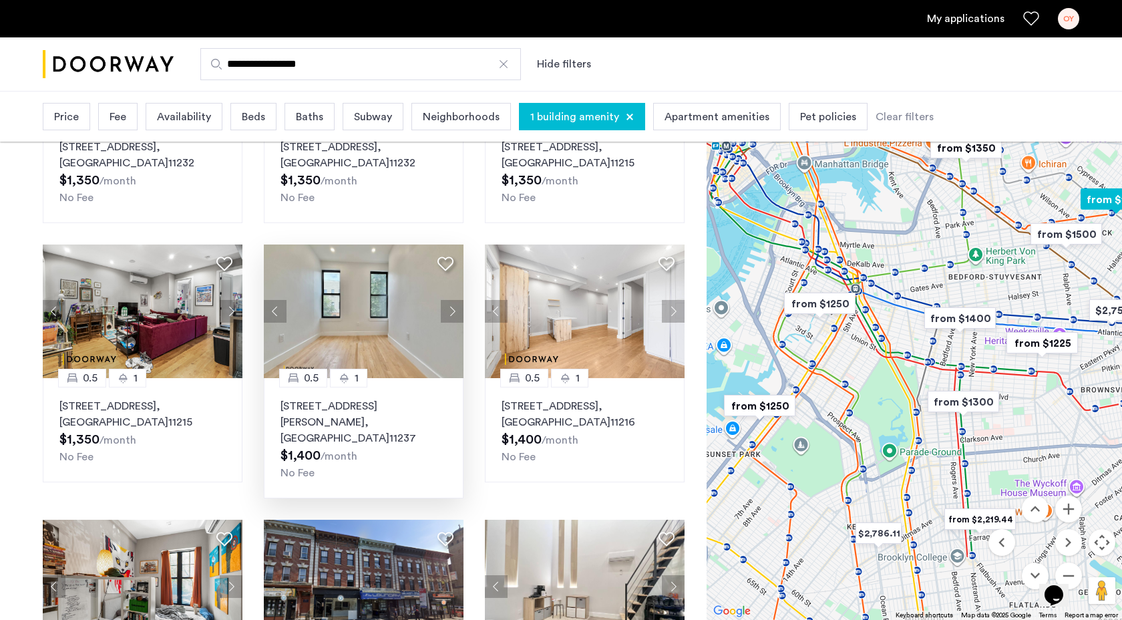
click at [453, 306] on button "Next apartment" at bounding box center [452, 311] width 23 height 23
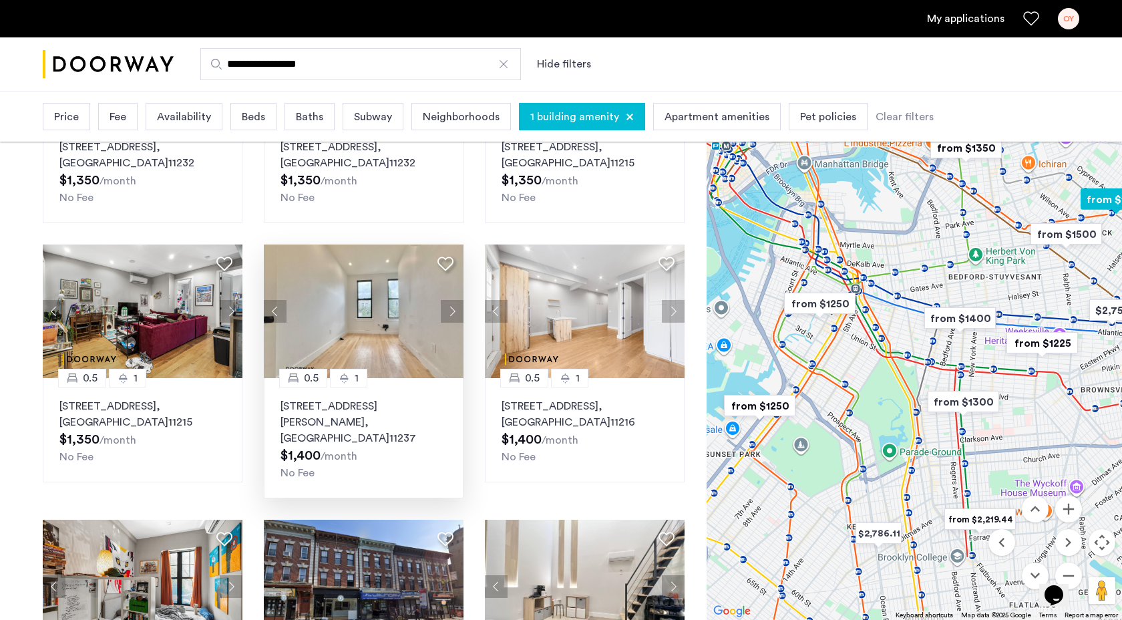
click at [454, 307] on button "Next apartment" at bounding box center [452, 311] width 23 height 23
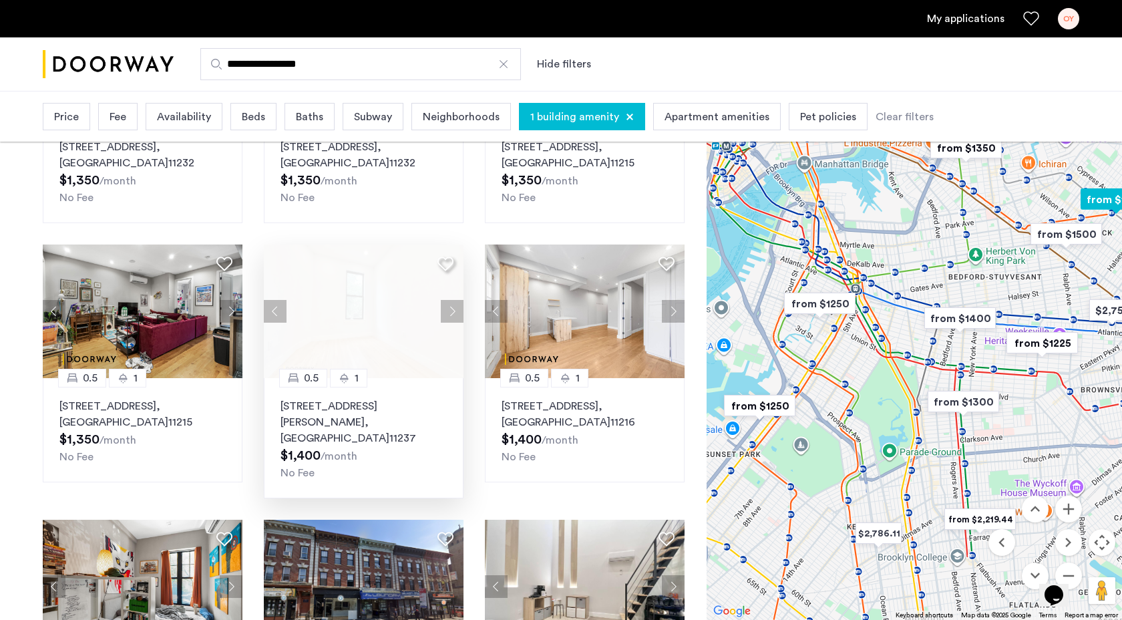
click at [454, 307] on button "Next apartment" at bounding box center [452, 311] width 23 height 23
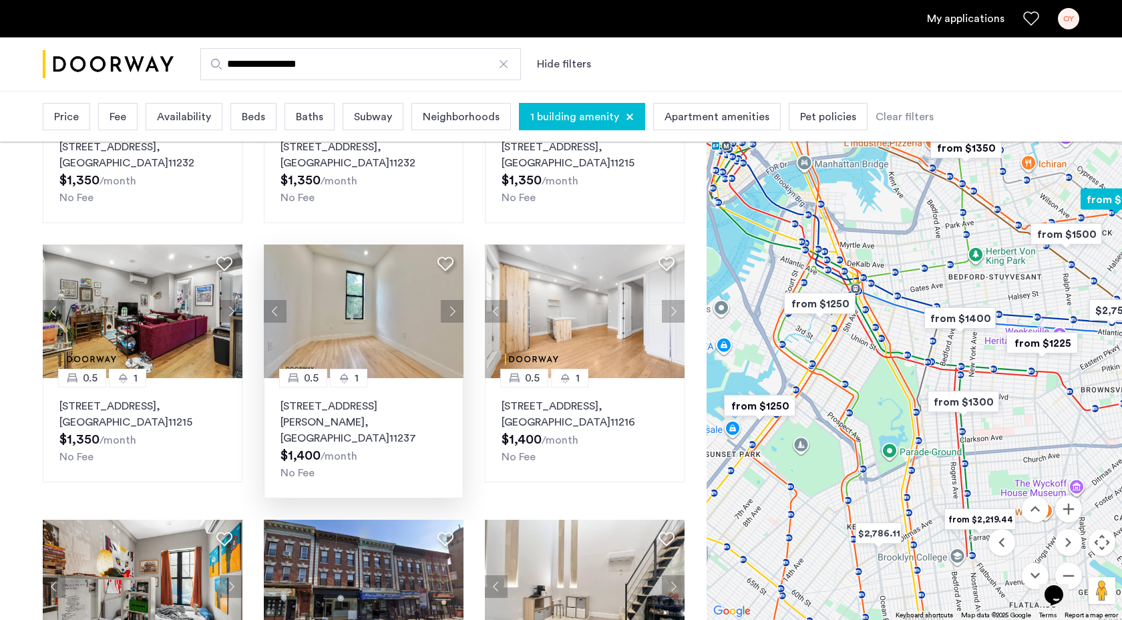
click at [454, 307] on button "Next apartment" at bounding box center [452, 311] width 23 height 23
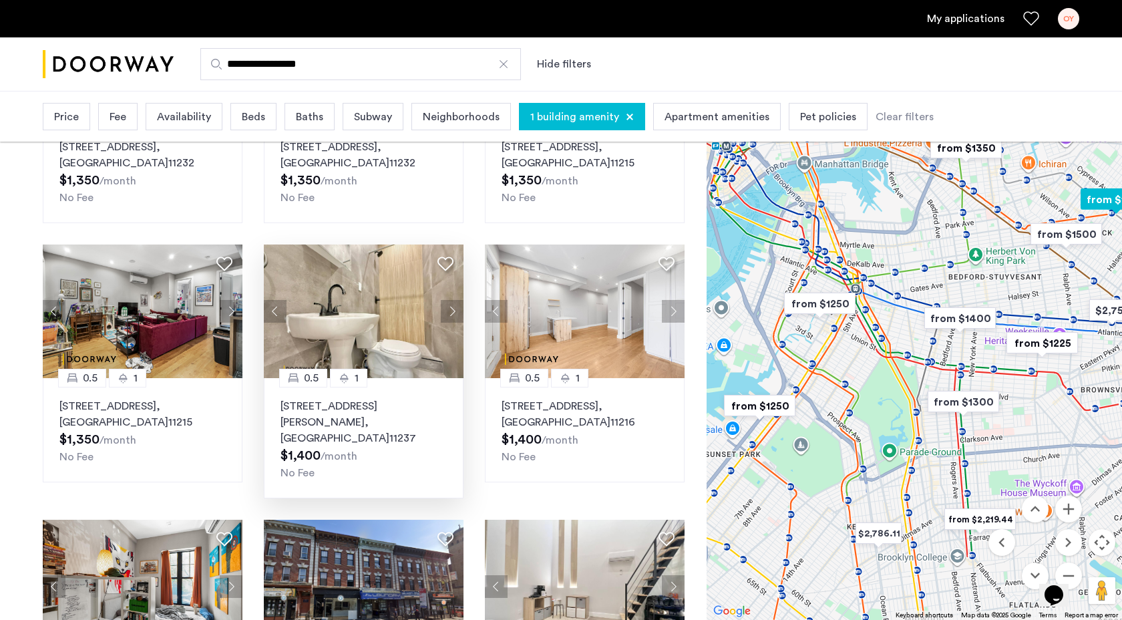
click at [454, 308] on button "Next apartment" at bounding box center [452, 311] width 23 height 23
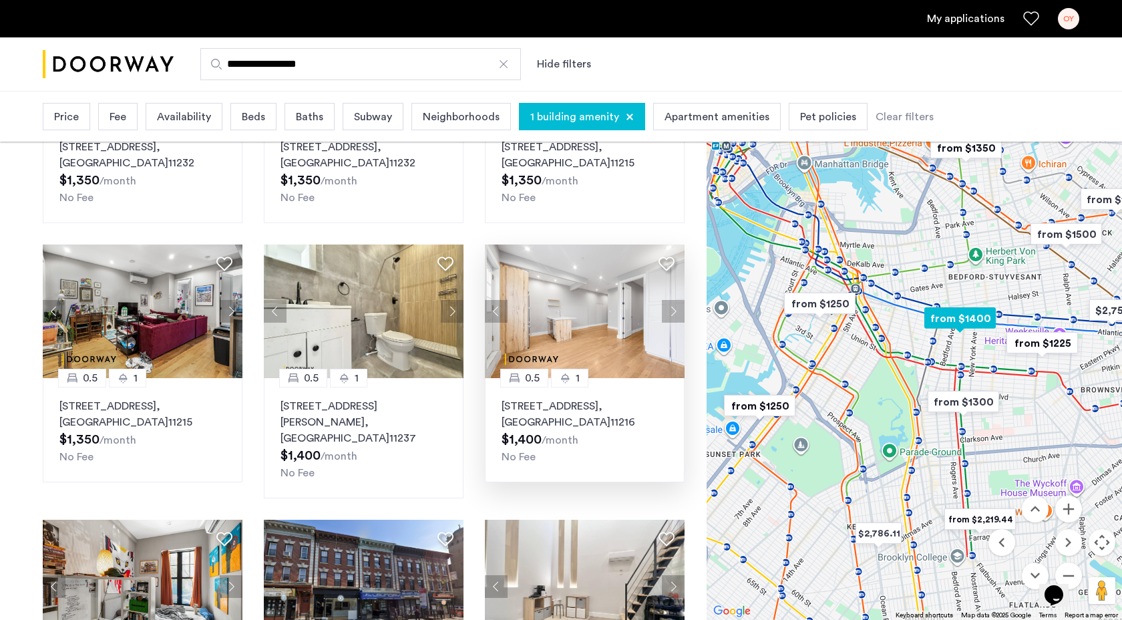
click at [665, 303] on button "Next apartment" at bounding box center [673, 311] width 23 height 23
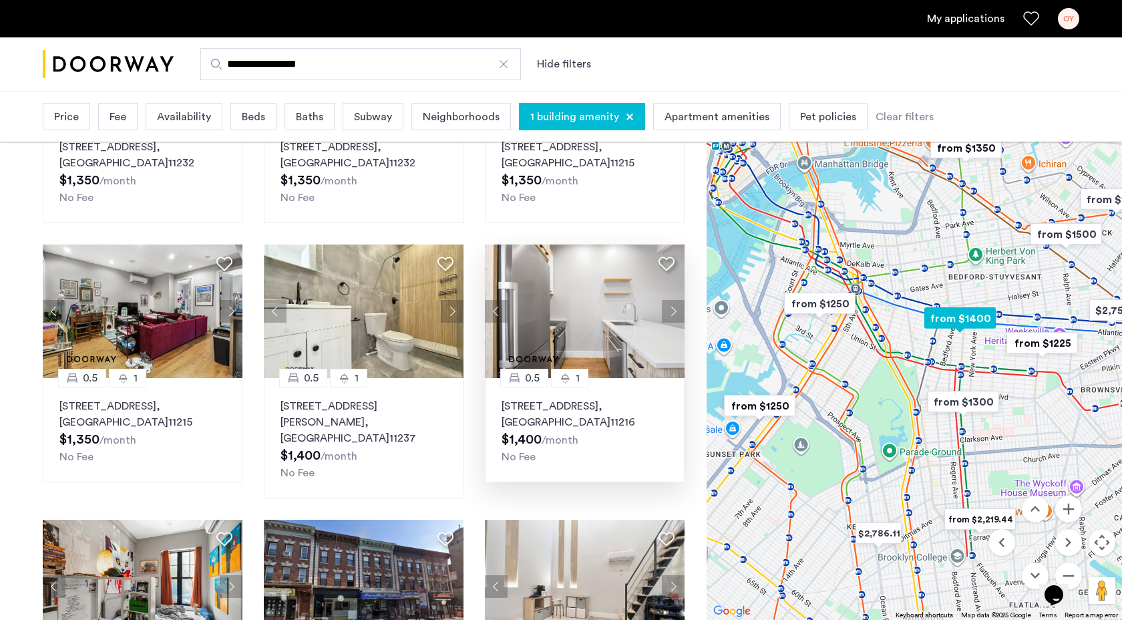
click at [666, 305] on button "Next apartment" at bounding box center [673, 311] width 23 height 23
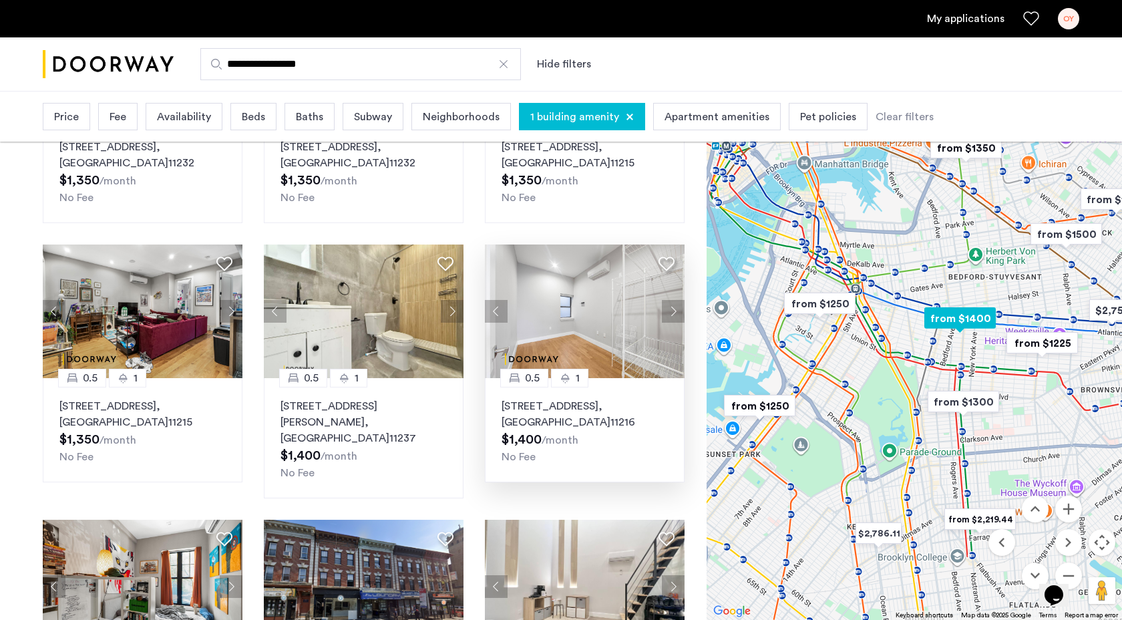
click at [666, 305] on button "Next apartment" at bounding box center [673, 311] width 23 height 23
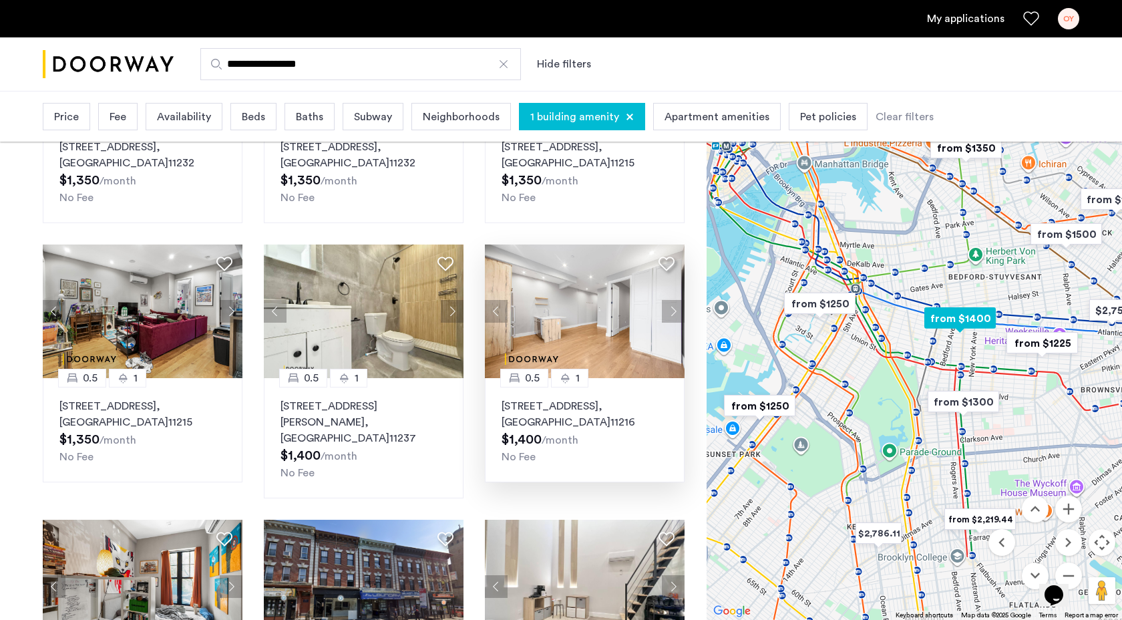
click at [666, 305] on button "Next apartment" at bounding box center [673, 311] width 23 height 23
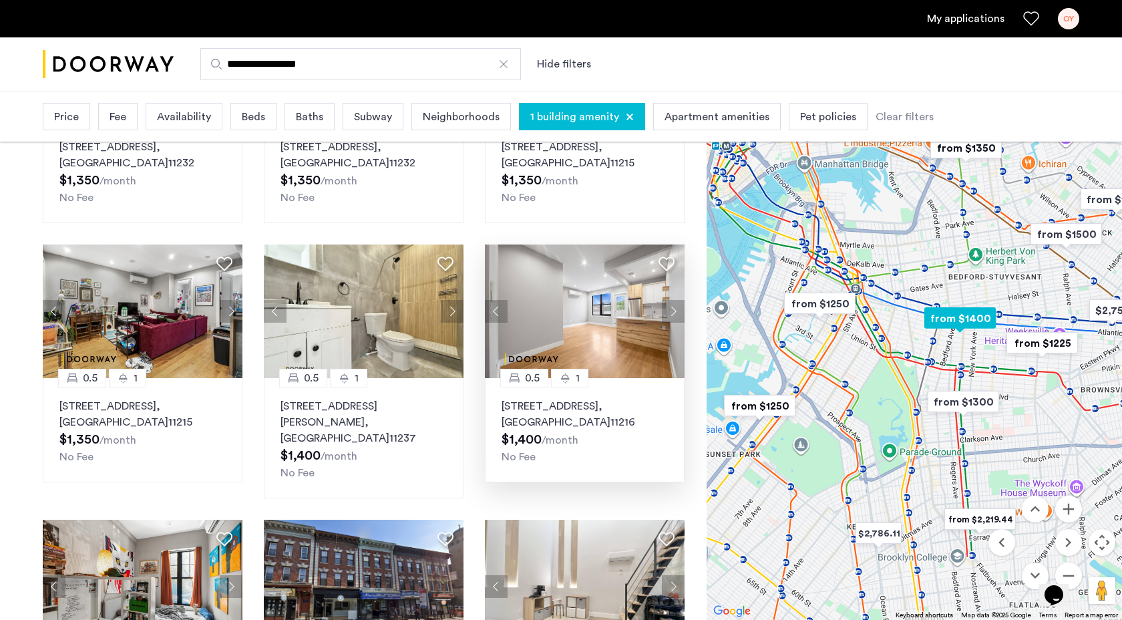
click at [666, 305] on button "Next apartment" at bounding box center [673, 311] width 23 height 23
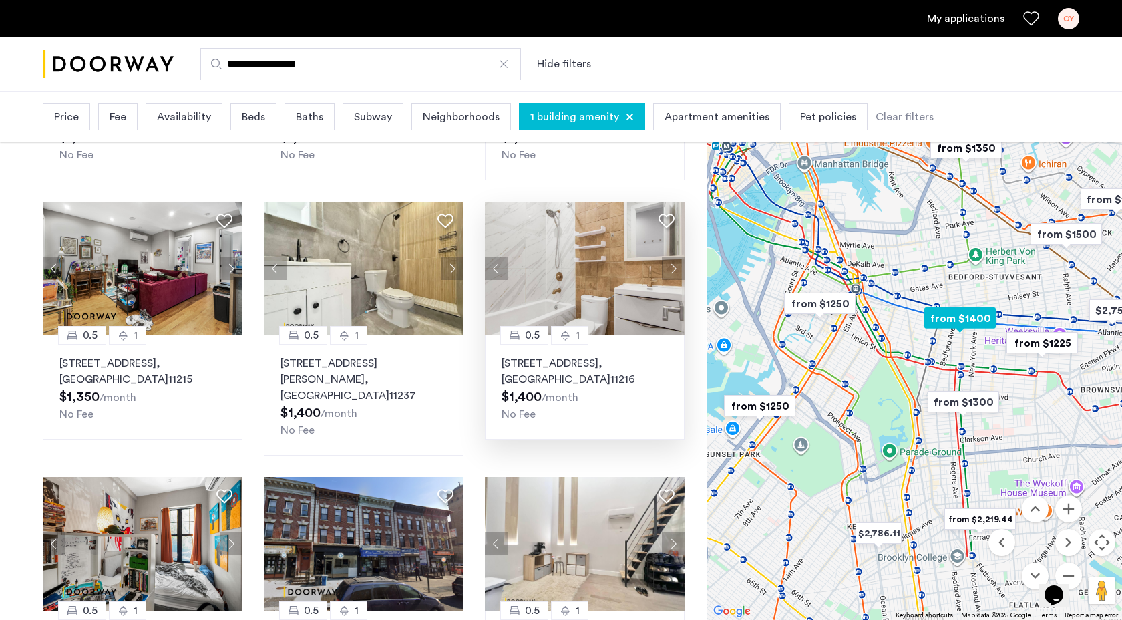
scroll to position [303, 0]
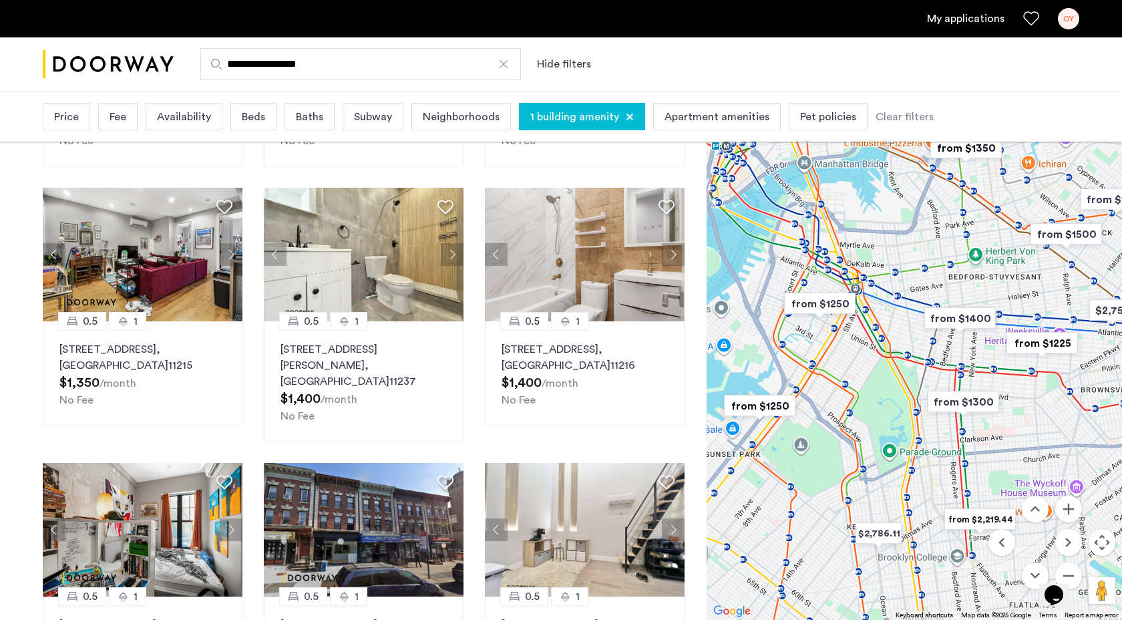
click at [627, 114] on div at bounding box center [630, 117] width 8 height 8
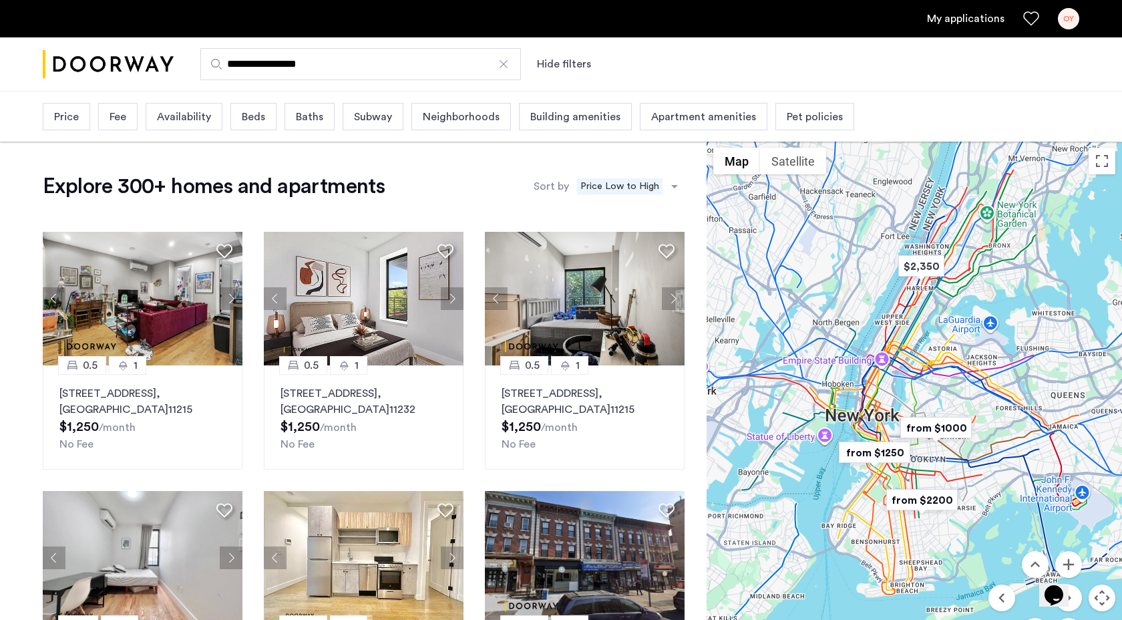
click at [498, 67] on div at bounding box center [503, 63] width 13 height 13
click at [498, 67] on input "**********" at bounding box center [360, 64] width 321 height 32
click at [427, 59] on span "Search by city, neighborhood, or street." at bounding box center [355, 65] width 256 height 16
click at [427, 59] on input "Search by city, neighborhood, or street." at bounding box center [360, 64] width 321 height 32
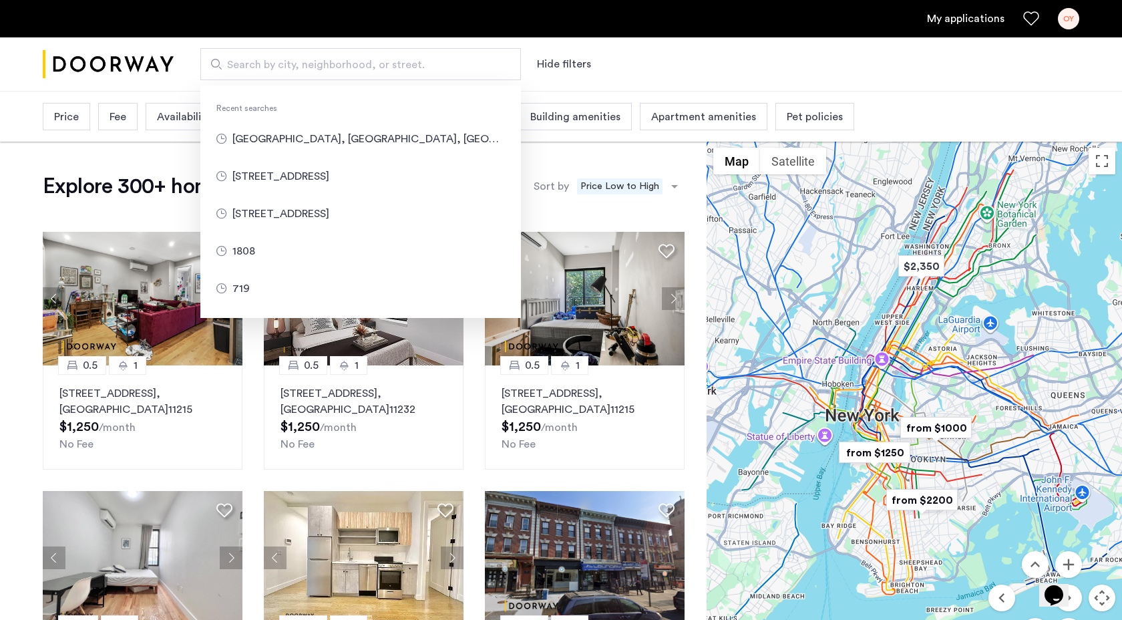
click at [741, 59] on div "Search by city, neighborhood, or street. Recent searches [GEOGRAPHIC_DATA], [GE…" at bounding box center [627, 64] width 906 height 32
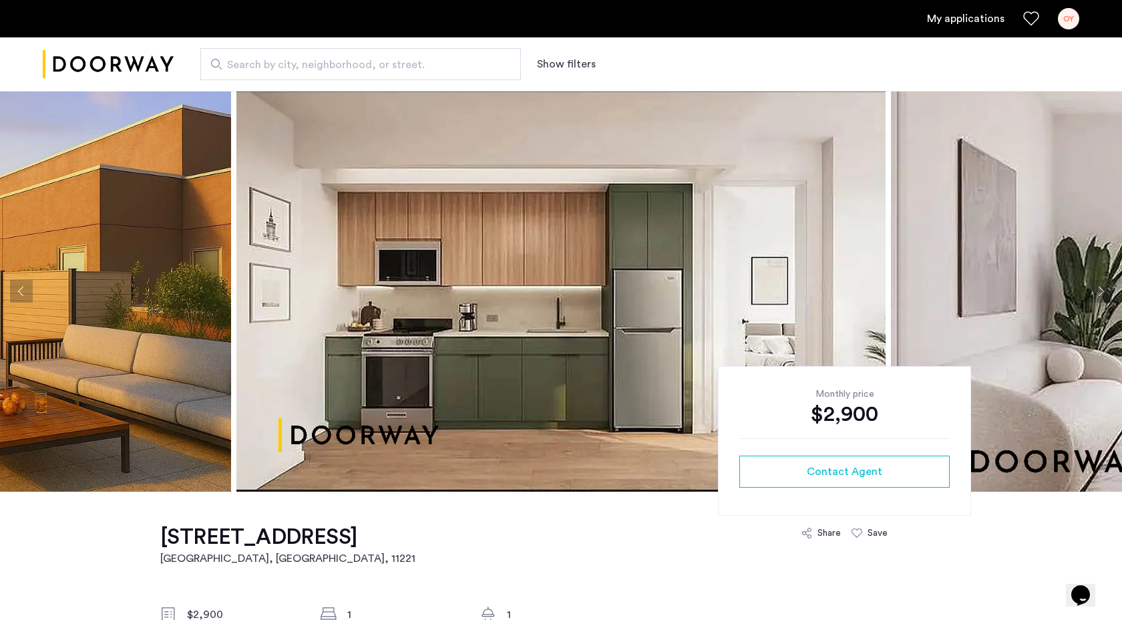
click at [26, 289] on button "Previous apartment" at bounding box center [21, 291] width 23 height 23
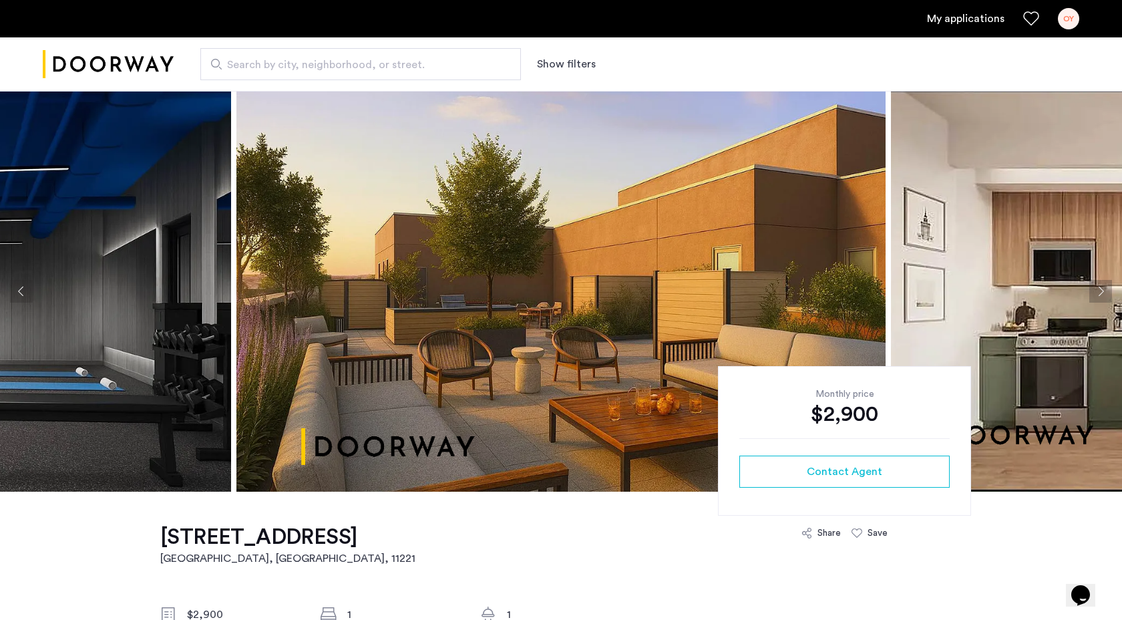
click at [26, 290] on button "Previous apartment" at bounding box center [21, 291] width 23 height 23
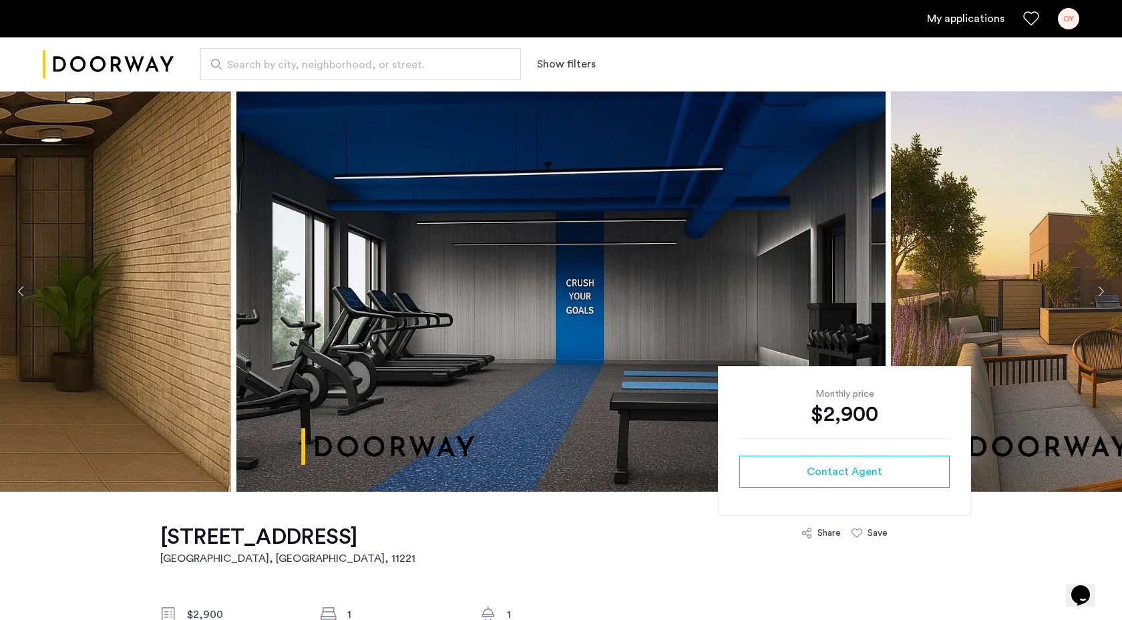
click at [27, 290] on button "Previous apartment" at bounding box center [21, 291] width 23 height 23
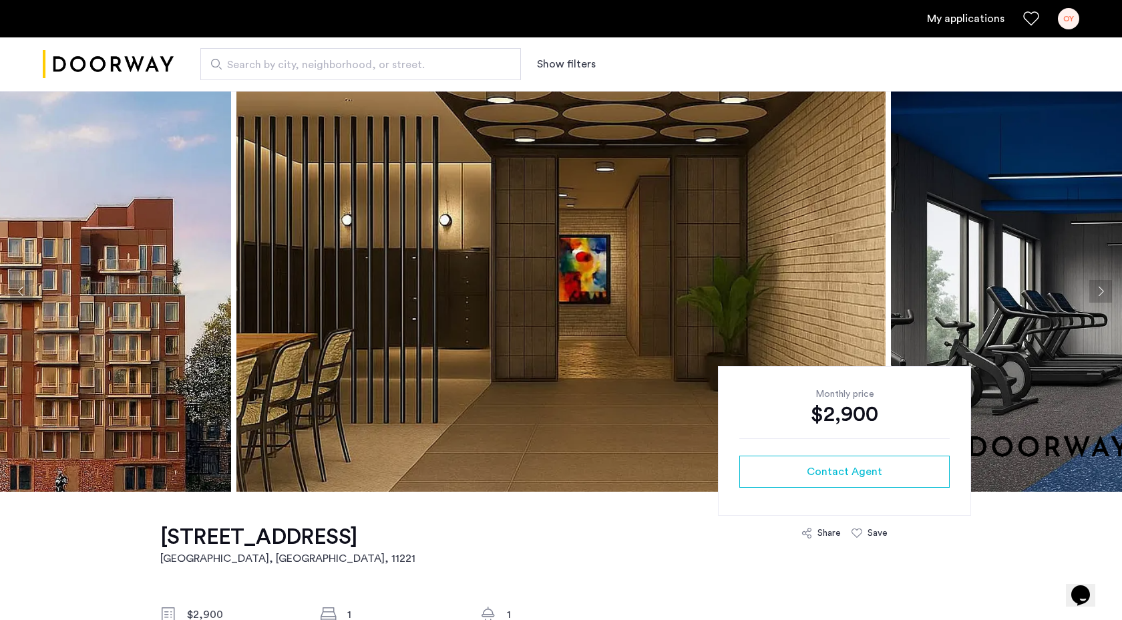
click at [27, 290] on button "Previous apartment" at bounding box center [21, 291] width 23 height 23
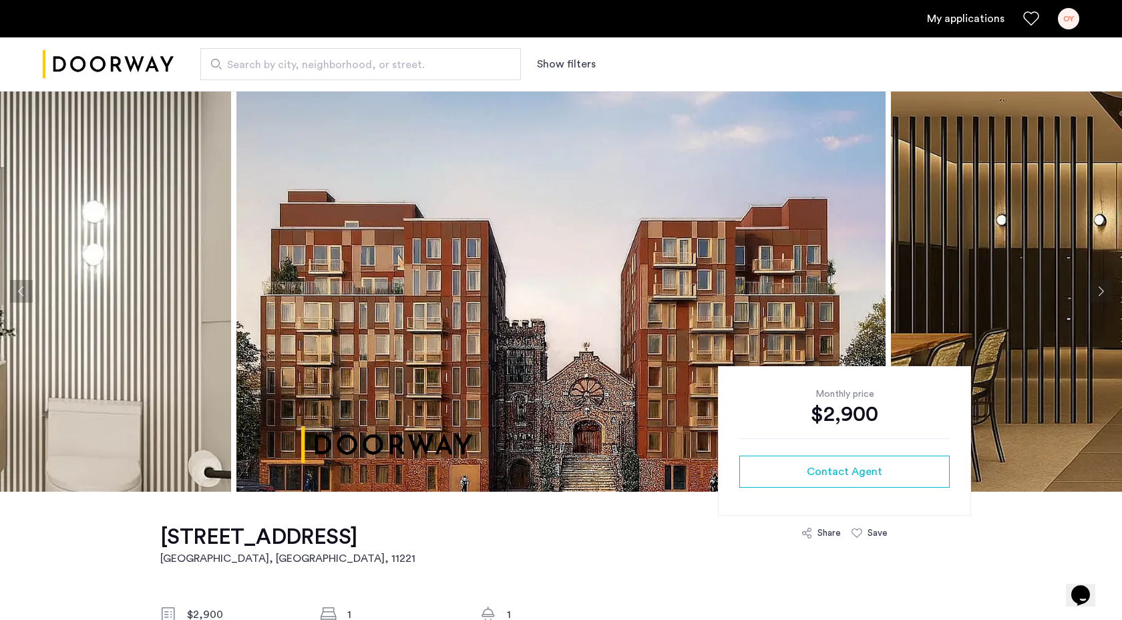
click at [29, 296] on button "Previous apartment" at bounding box center [21, 291] width 23 height 23
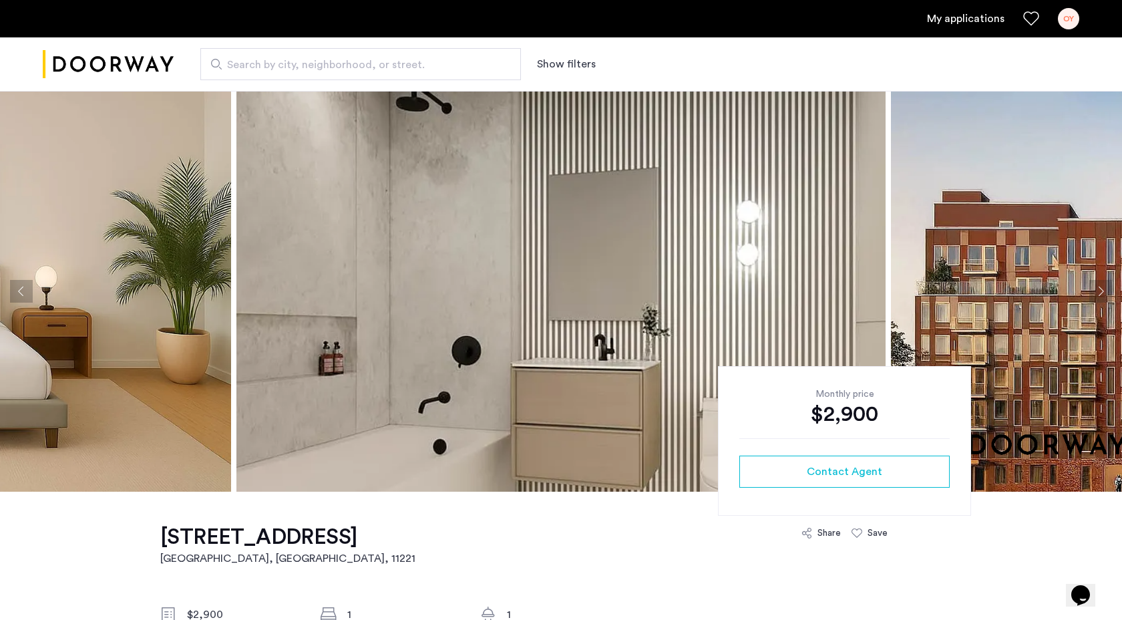
click at [29, 290] on button "Previous apartment" at bounding box center [21, 291] width 23 height 23
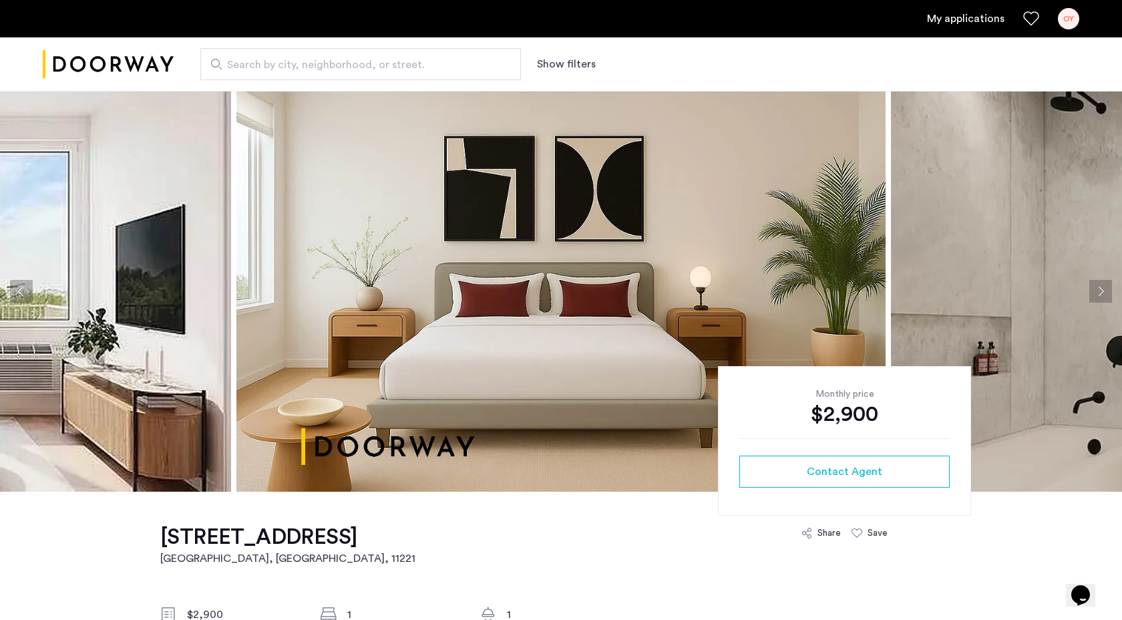
click at [29, 289] on button "Previous apartment" at bounding box center [21, 291] width 23 height 23
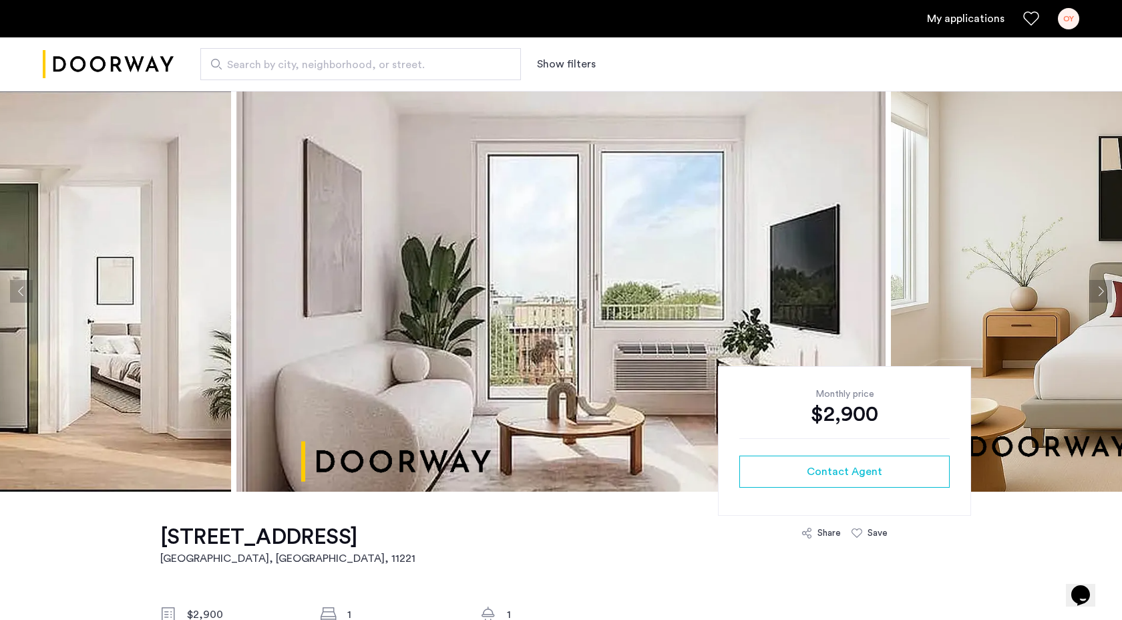
click at [29, 290] on button "Previous apartment" at bounding box center [21, 291] width 23 height 23
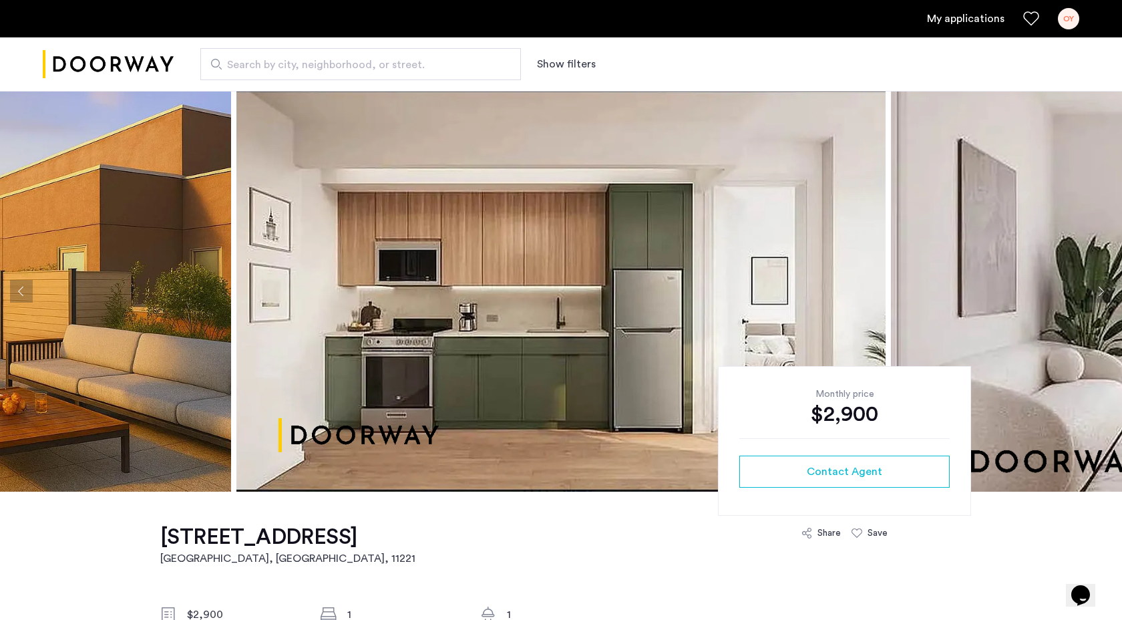
click at [29, 290] on button "Previous apartment" at bounding box center [21, 291] width 23 height 23
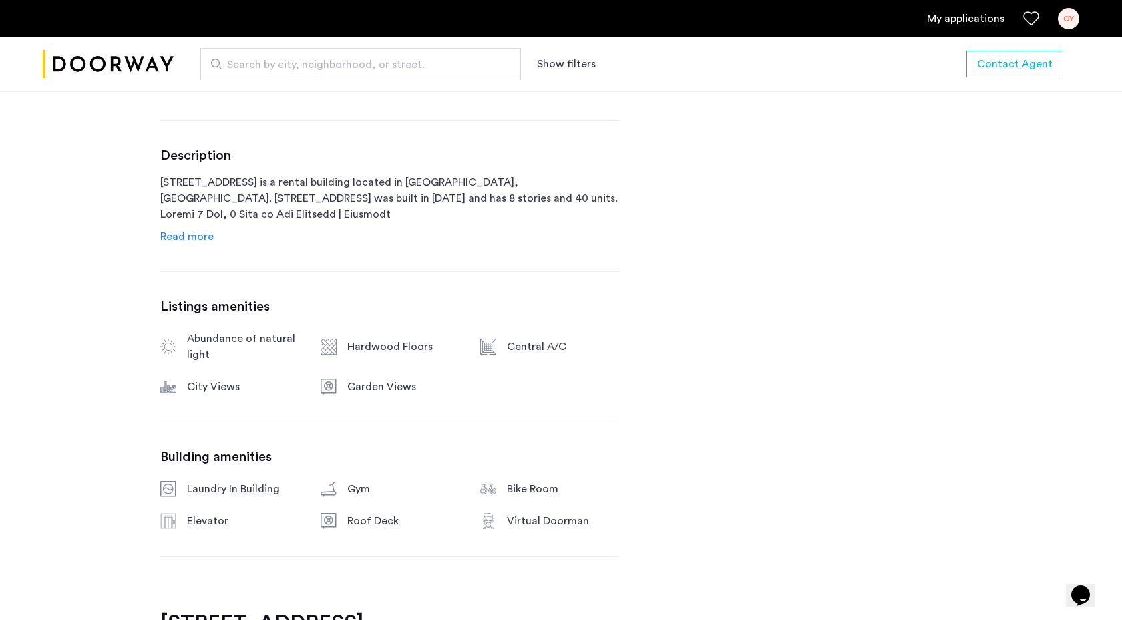
scroll to position [622, 0]
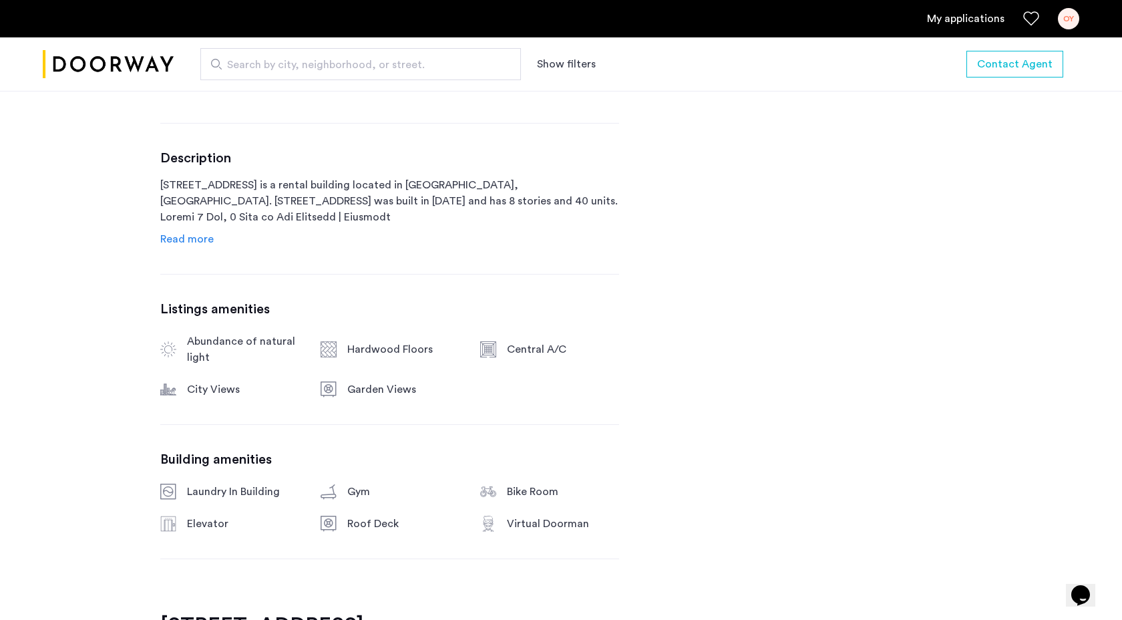
click at [197, 236] on span "Read more" at bounding box center [186, 239] width 53 height 11
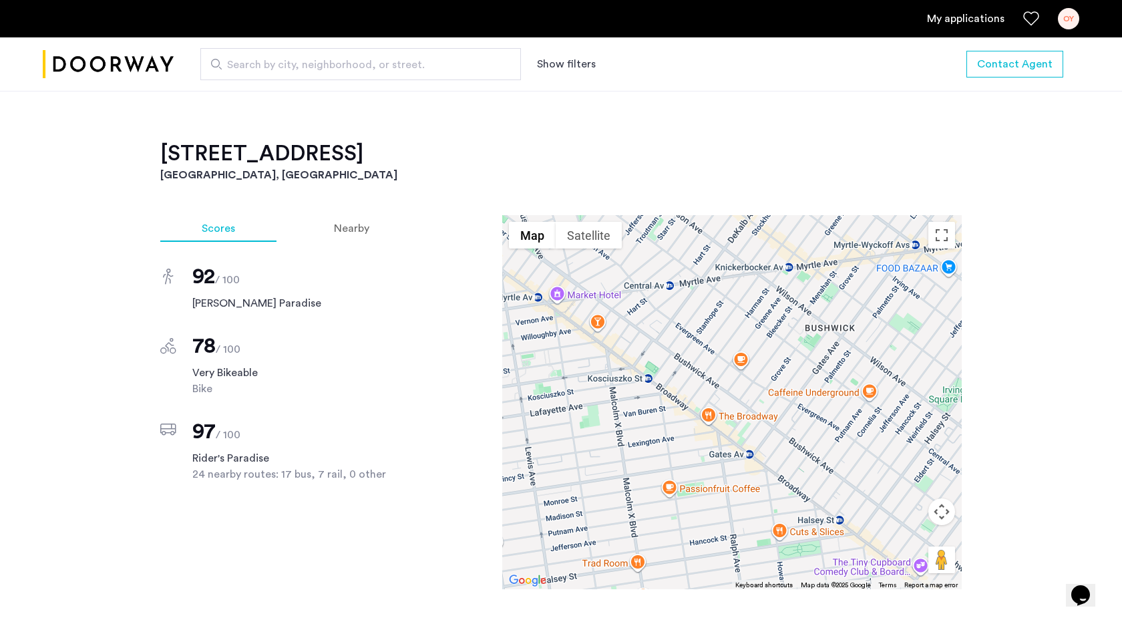
scroll to position [1590, 0]
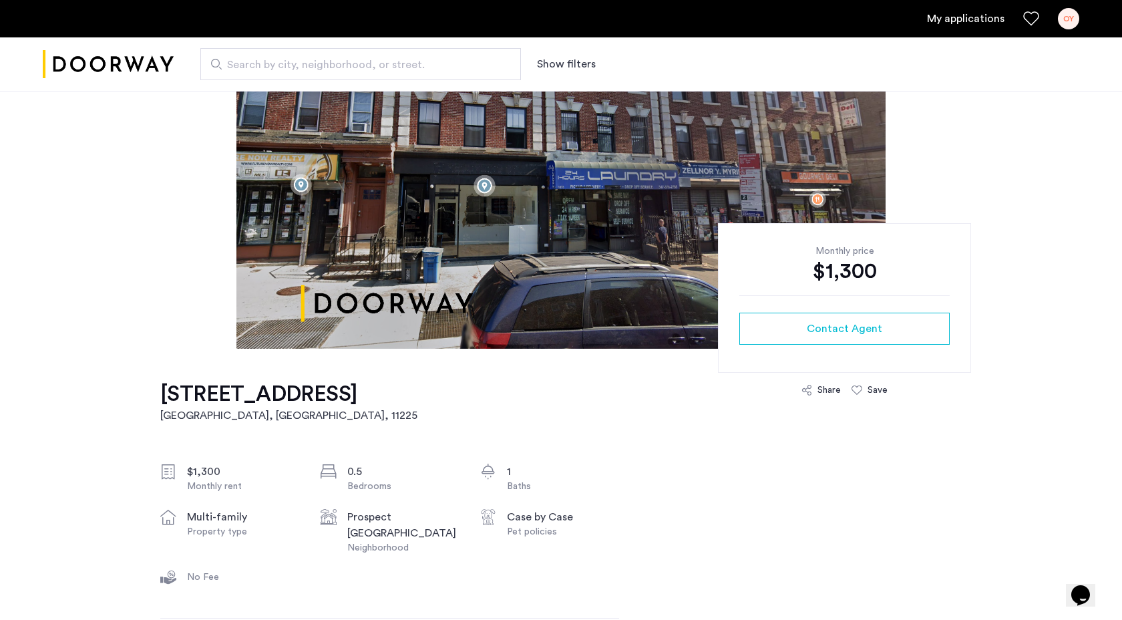
scroll to position [160, 0]
